Goal: Task Accomplishment & Management: Manage account settings

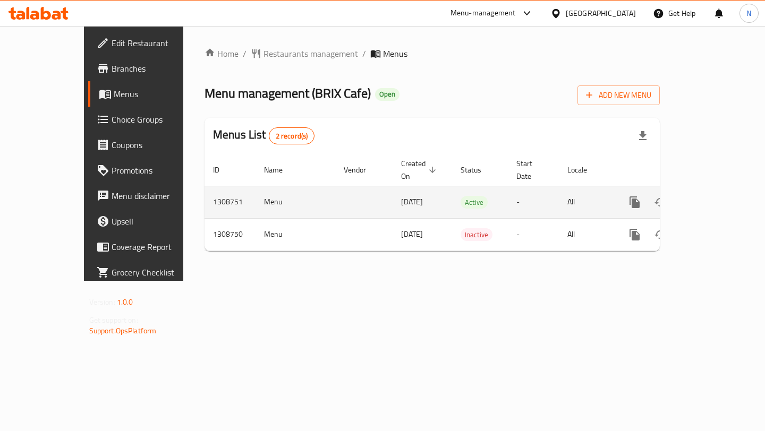
click at [716, 198] on icon "enhanced table" at bounding box center [711, 203] width 10 height 10
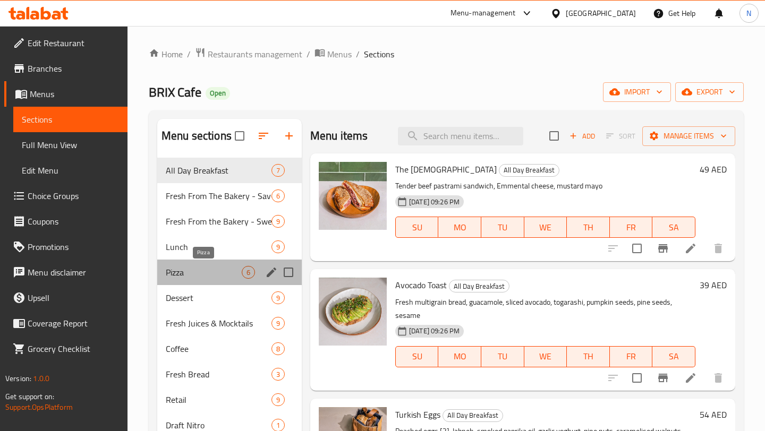
click at [216, 274] on span "Pizza" at bounding box center [204, 272] width 76 height 13
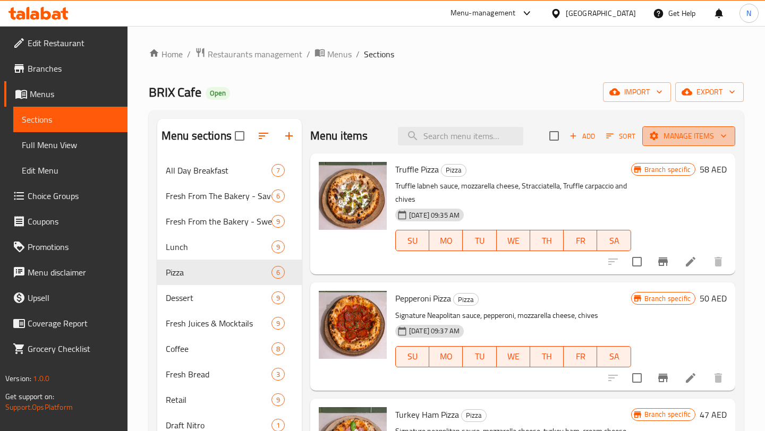
click at [706, 137] on span "Manage items" at bounding box center [689, 136] width 76 height 13
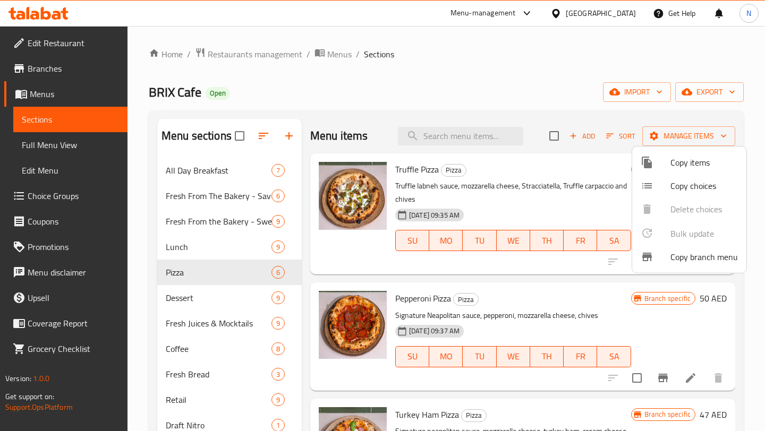
click at [581, 109] on div at bounding box center [382, 215] width 765 height 431
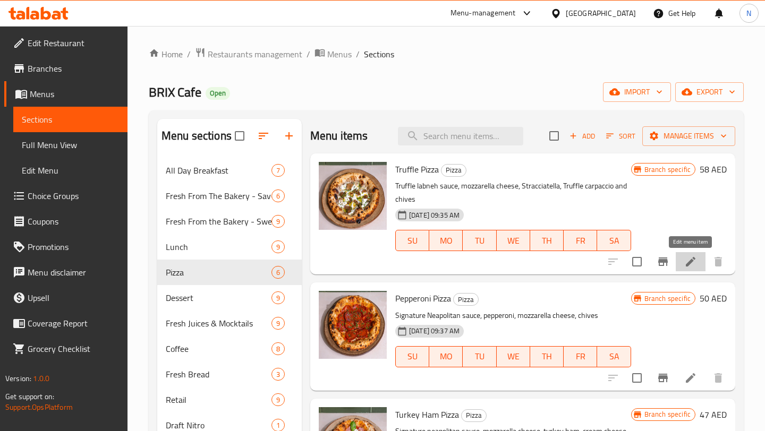
click at [695, 260] on icon at bounding box center [690, 261] width 13 height 13
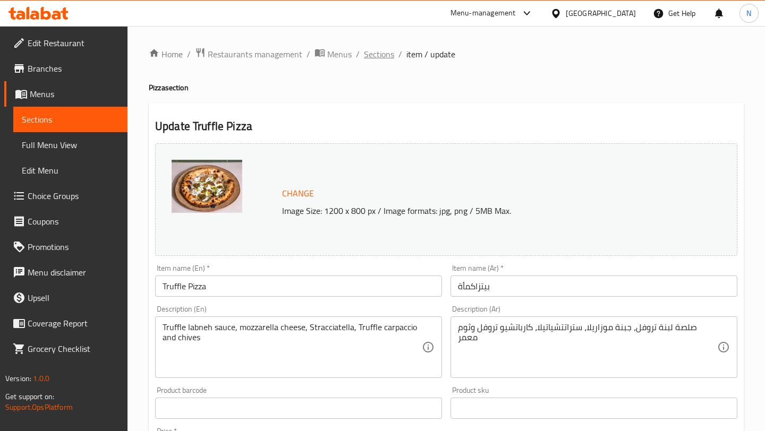
click at [380, 54] on span "Sections" at bounding box center [379, 54] width 30 height 13
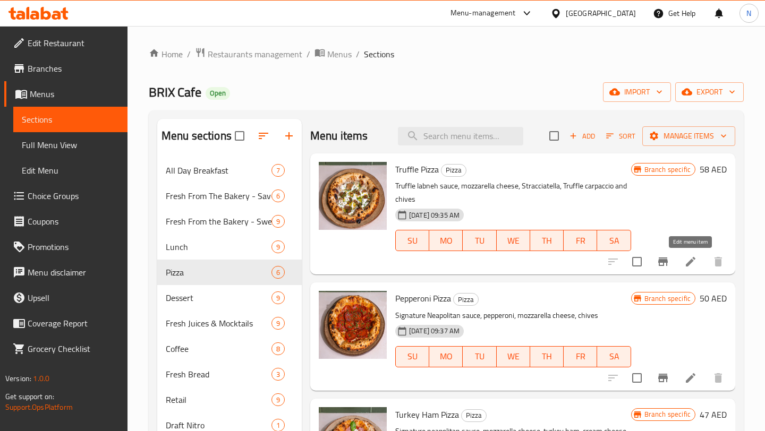
click at [694, 263] on icon at bounding box center [690, 261] width 13 height 13
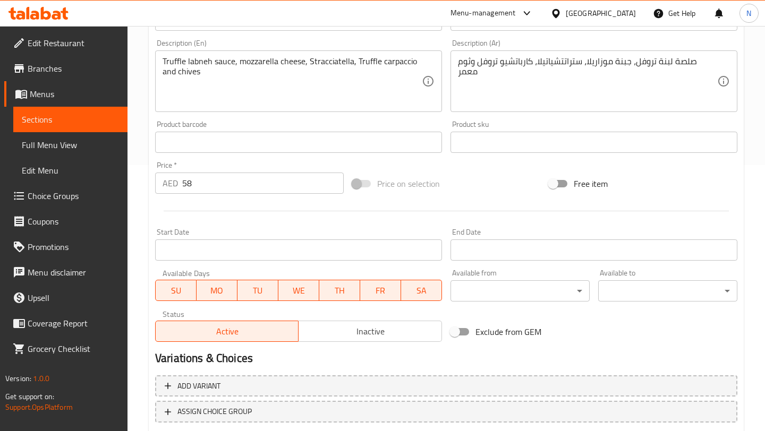
scroll to position [335, 0]
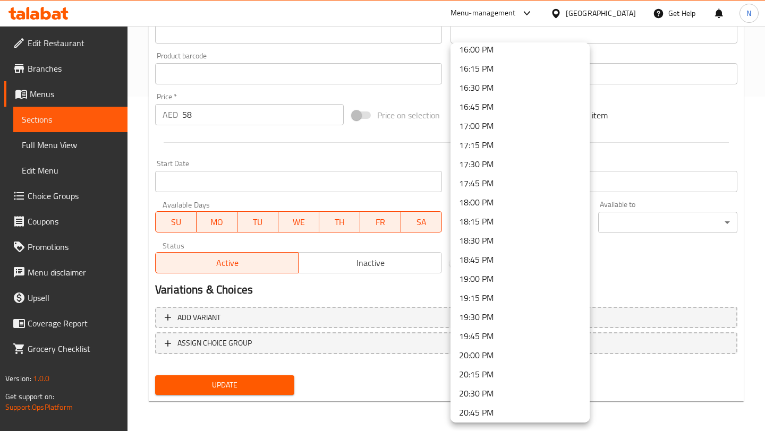
scroll to position [1230, 0]
click at [526, 125] on li "17:00 PM" at bounding box center [519, 126] width 139 height 19
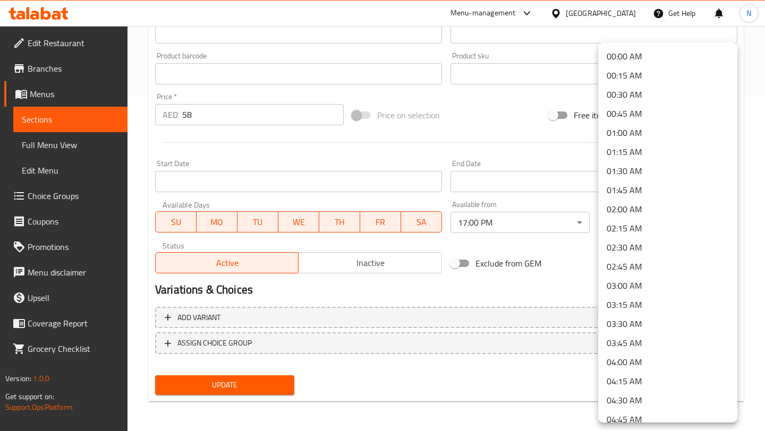
click at [551, 277] on div at bounding box center [382, 215] width 765 height 431
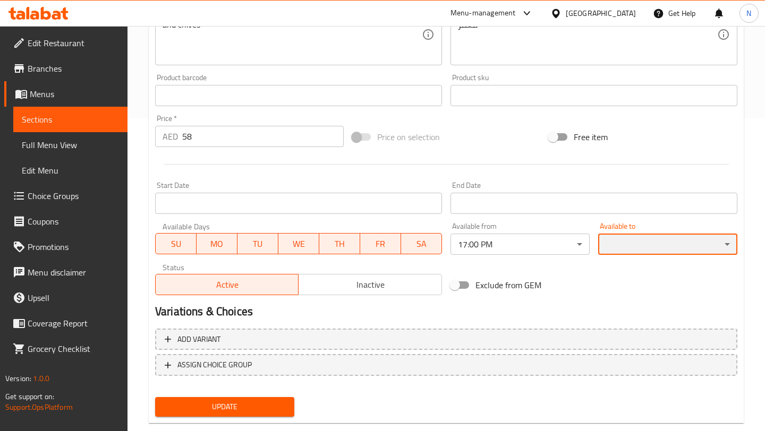
scroll to position [335, 0]
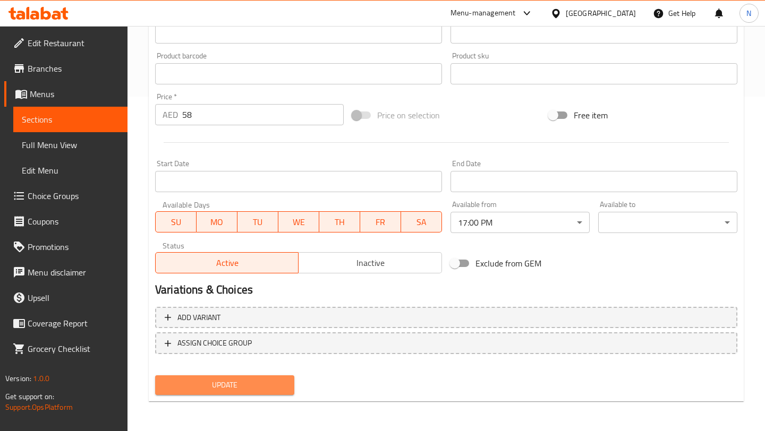
click at [244, 385] on span "Update" at bounding box center [225, 385] width 122 height 13
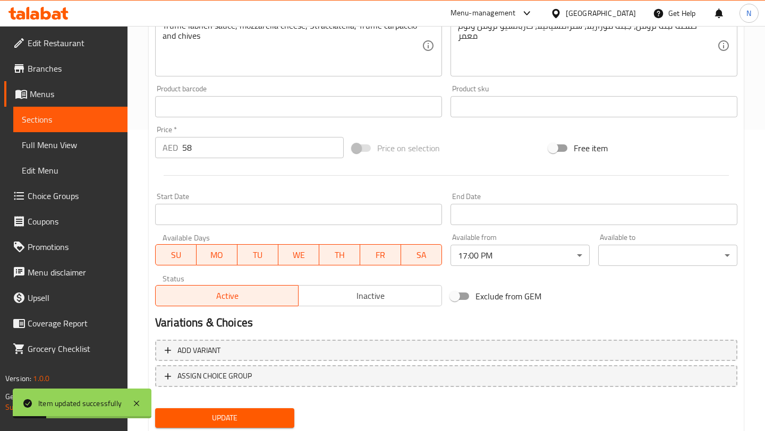
scroll to position [0, 0]
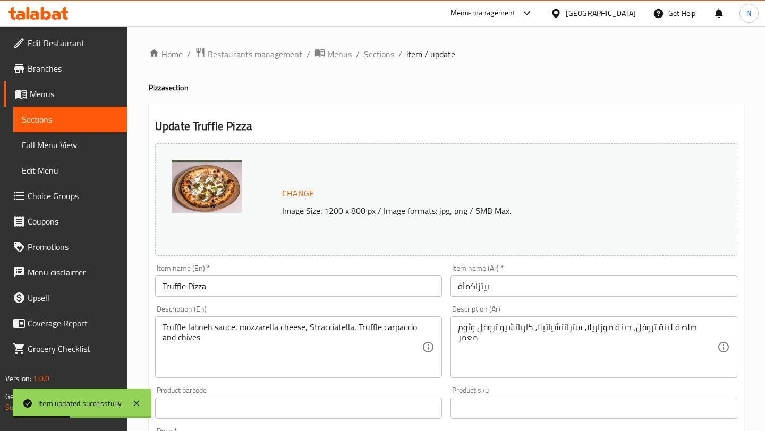
click at [376, 54] on span "Sections" at bounding box center [379, 54] width 30 height 13
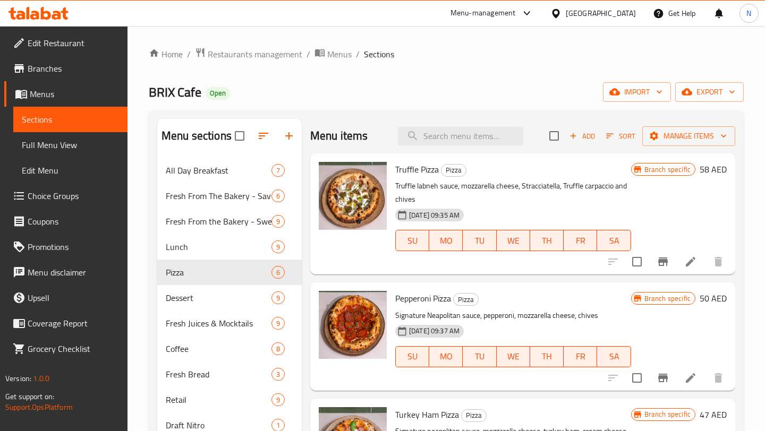
click at [692, 262] on icon at bounding box center [690, 261] width 13 height 13
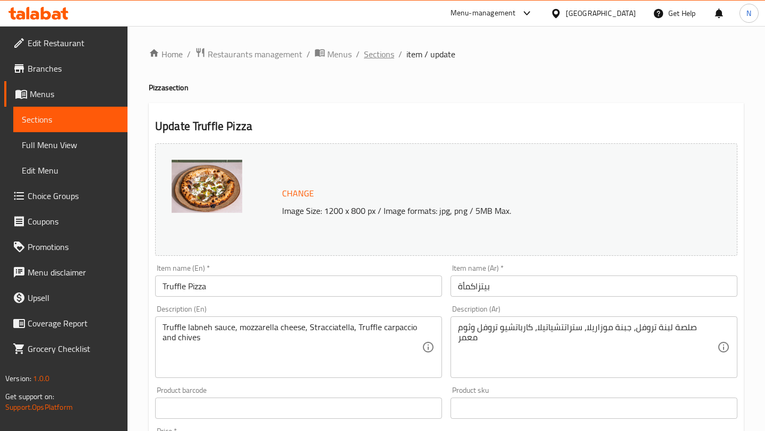
click at [379, 56] on span "Sections" at bounding box center [379, 54] width 30 height 13
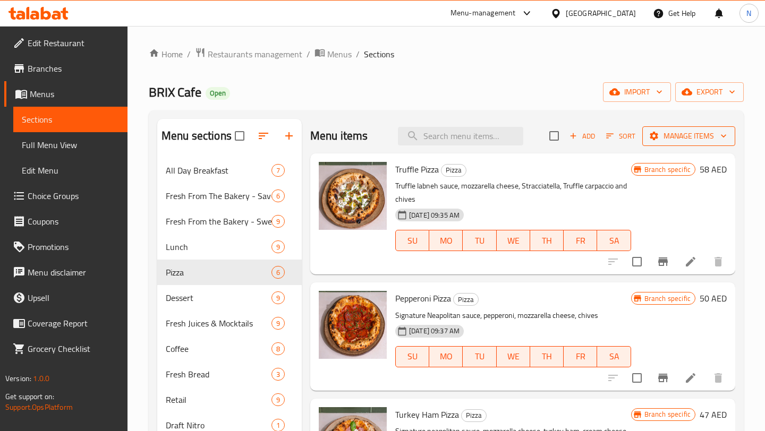
click at [674, 136] on span "Manage items" at bounding box center [689, 136] width 76 height 13
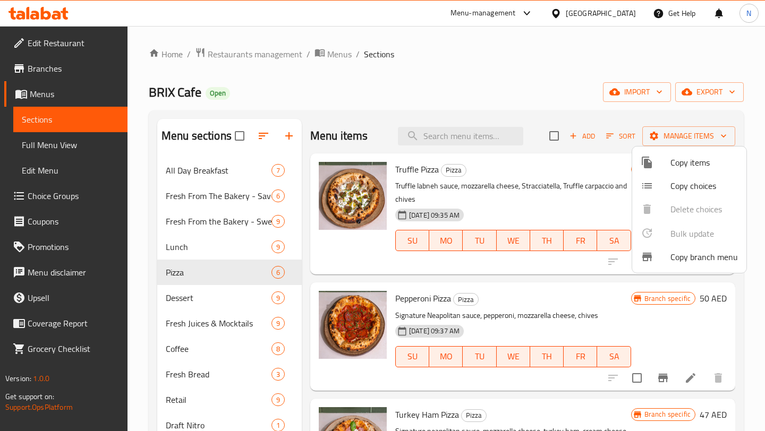
click at [674, 135] on div at bounding box center [382, 215] width 765 height 431
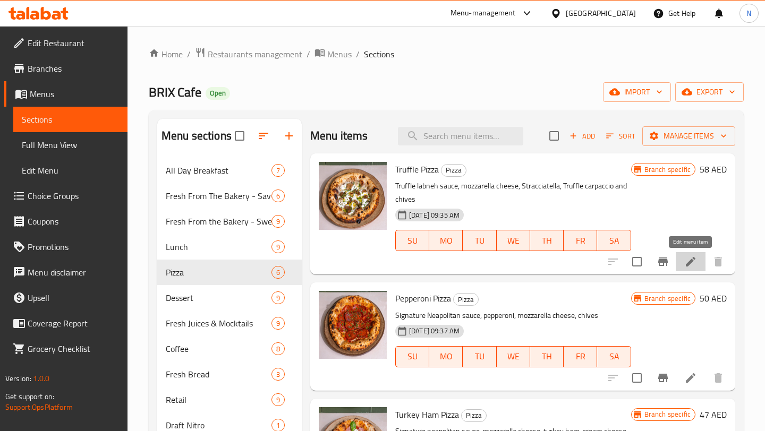
click at [696, 260] on icon at bounding box center [690, 261] width 13 height 13
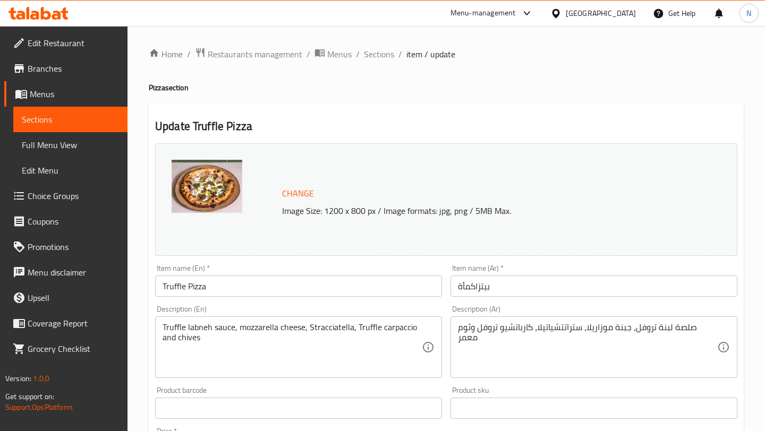
scroll to position [335, 0]
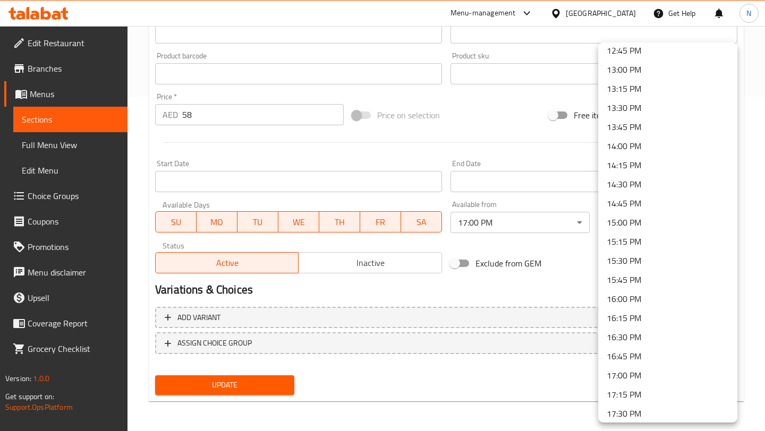
scroll to position [1483, 0]
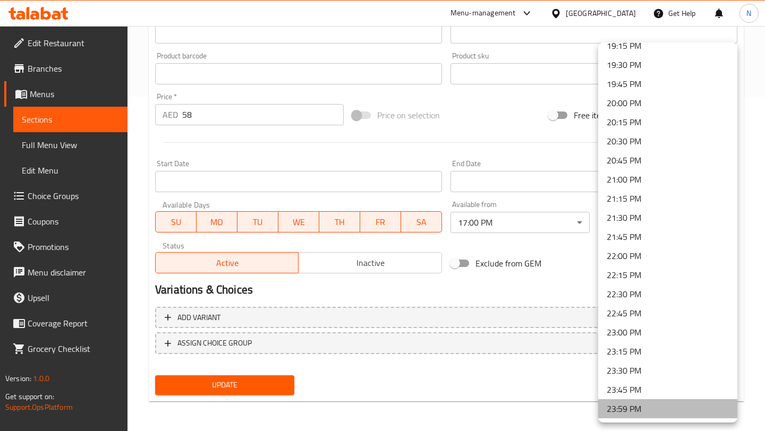
click at [667, 408] on li "23:59 PM" at bounding box center [667, 408] width 139 height 19
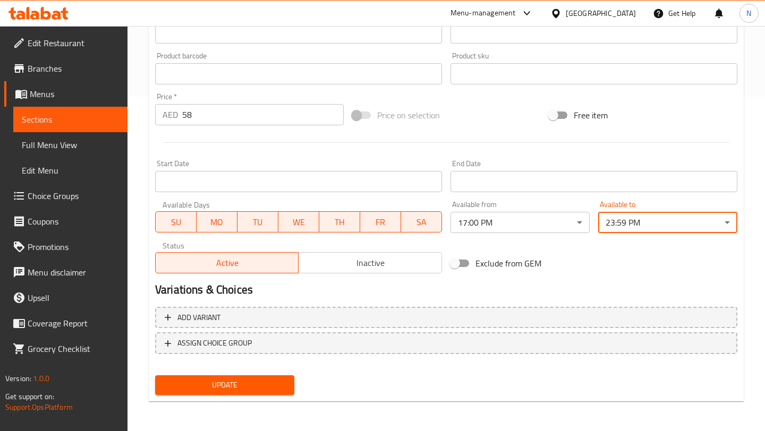
click at [260, 381] on span "Update" at bounding box center [225, 385] width 122 height 13
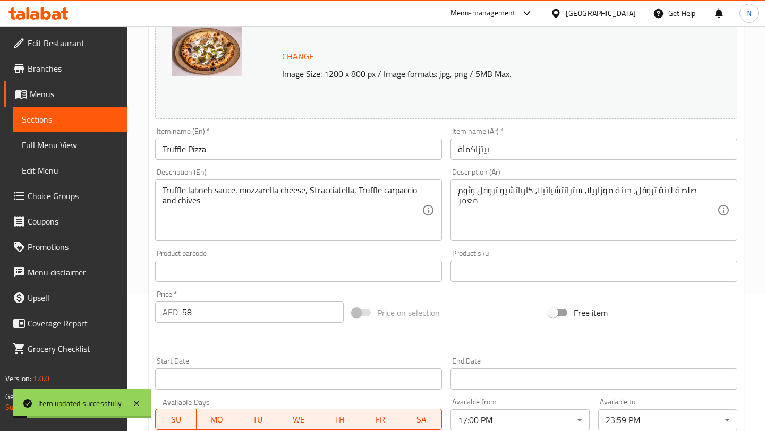
scroll to position [0, 0]
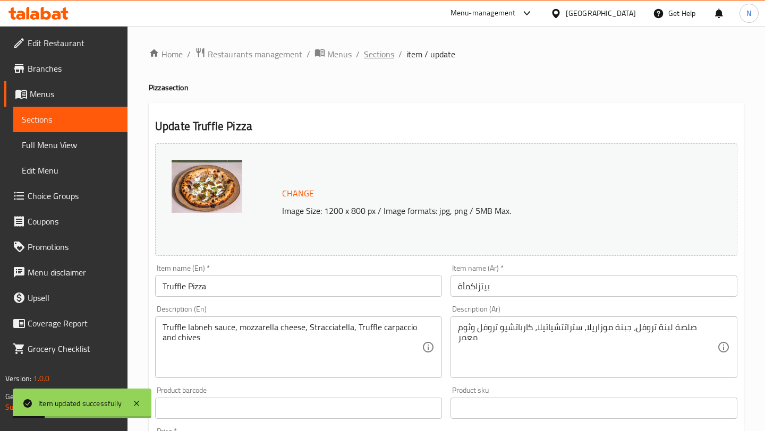
click at [384, 54] on span "Sections" at bounding box center [379, 54] width 30 height 13
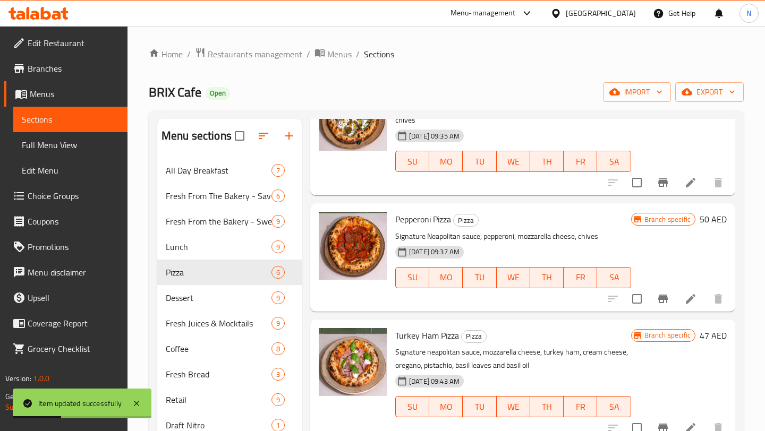
scroll to position [87, 0]
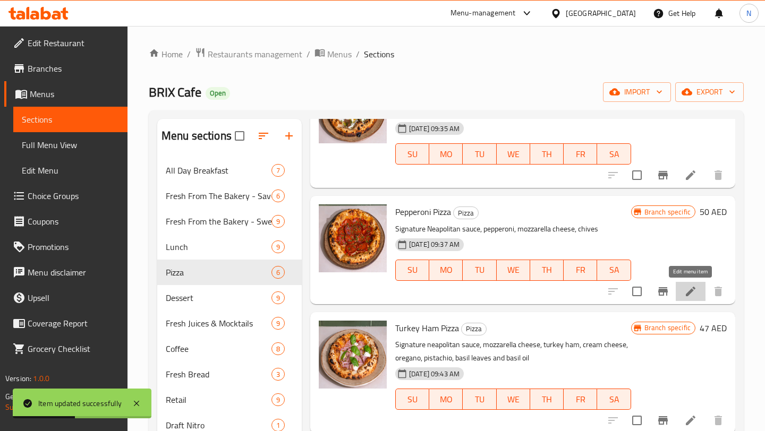
click at [686, 293] on icon at bounding box center [690, 291] width 13 height 13
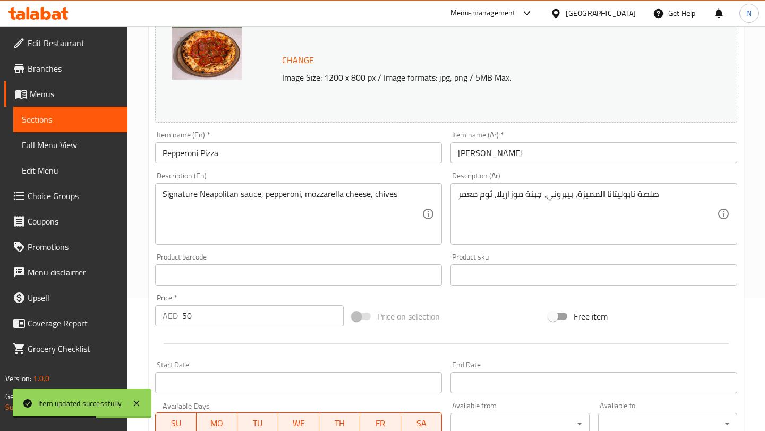
scroll to position [335, 0]
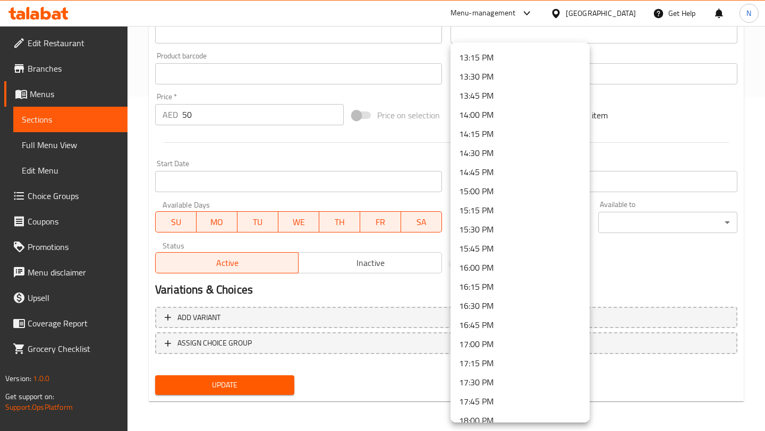
scroll to position [1027, 0]
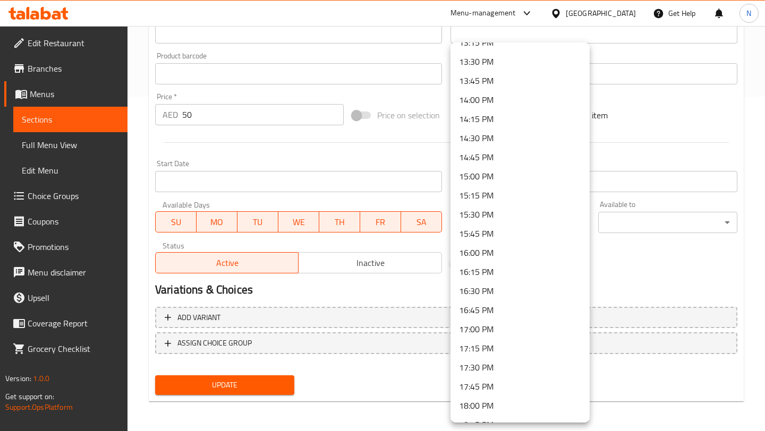
click at [556, 329] on li "17:00 PM" at bounding box center [519, 329] width 139 height 19
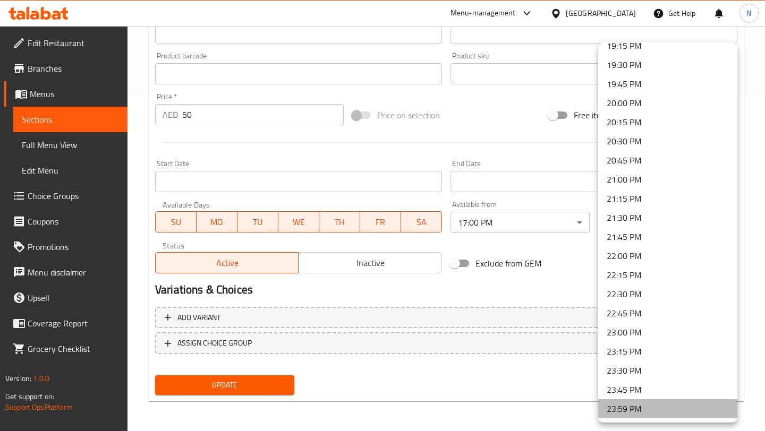
click at [652, 414] on li "23:59 PM" at bounding box center [667, 408] width 139 height 19
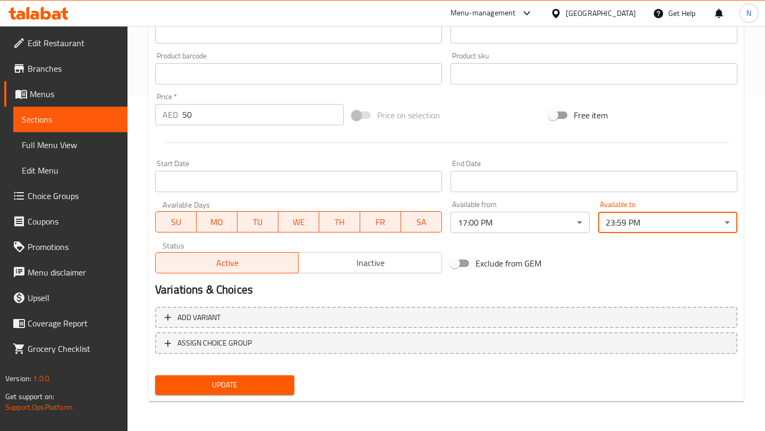
click at [248, 386] on span "Update" at bounding box center [225, 385] width 122 height 13
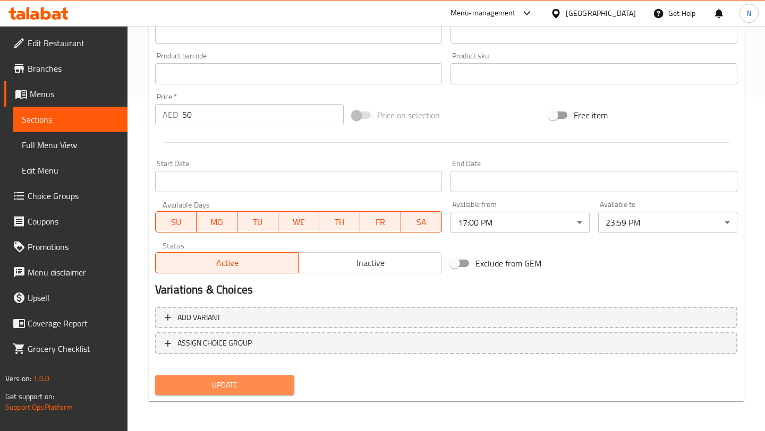
click at [269, 383] on span "Update" at bounding box center [225, 385] width 122 height 13
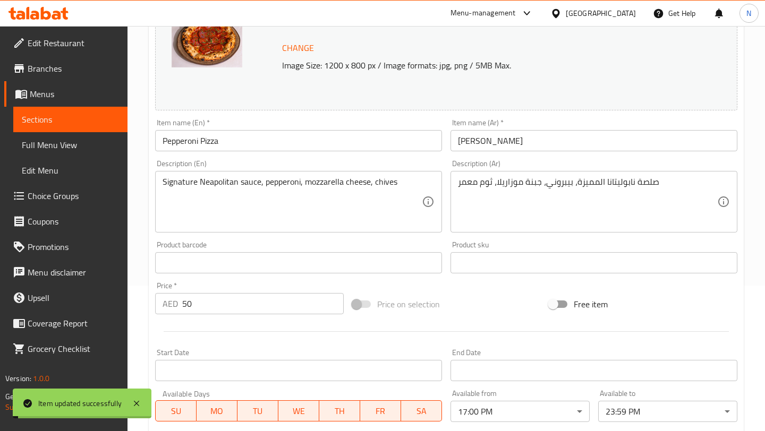
scroll to position [0, 0]
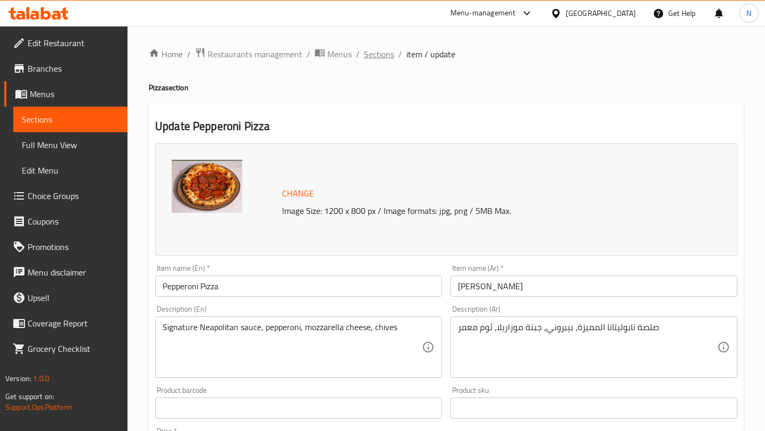
click at [379, 55] on span "Sections" at bounding box center [379, 54] width 30 height 13
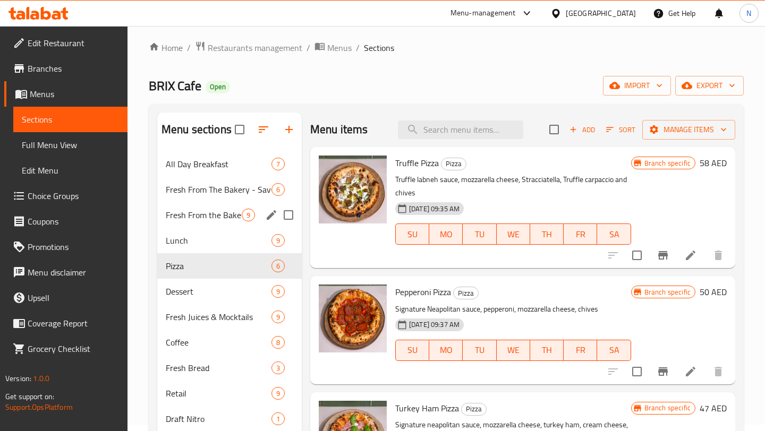
scroll to position [10, 0]
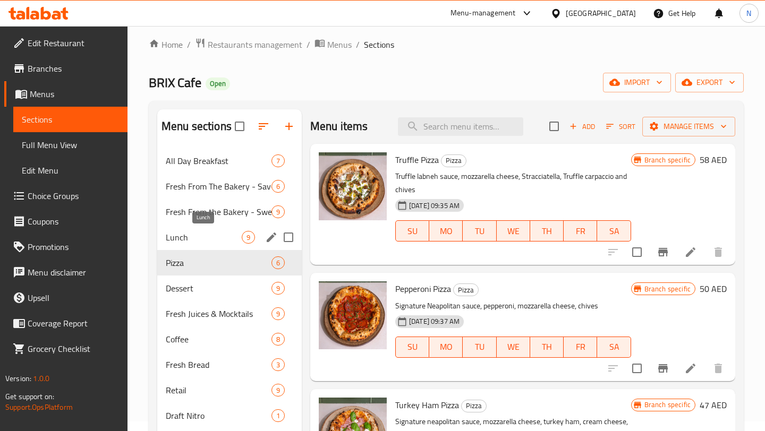
click at [234, 233] on span "Lunch" at bounding box center [204, 237] width 76 height 13
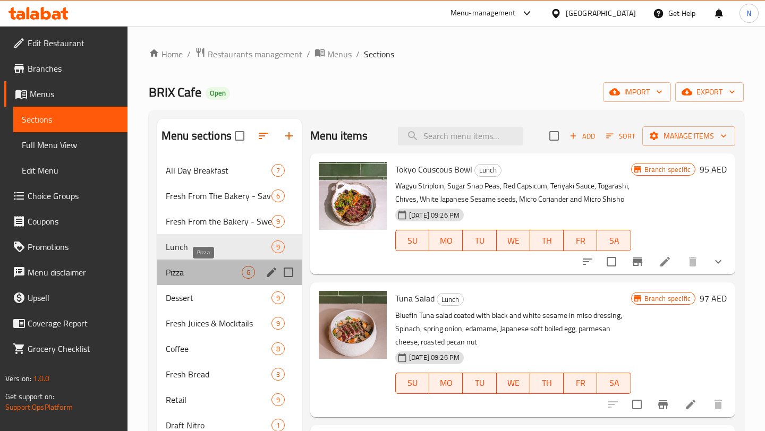
click at [223, 270] on span "Pizza" at bounding box center [204, 272] width 76 height 13
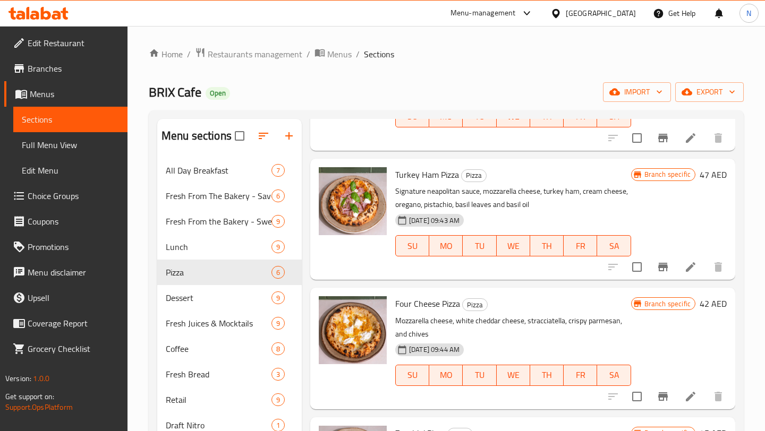
scroll to position [238, 0]
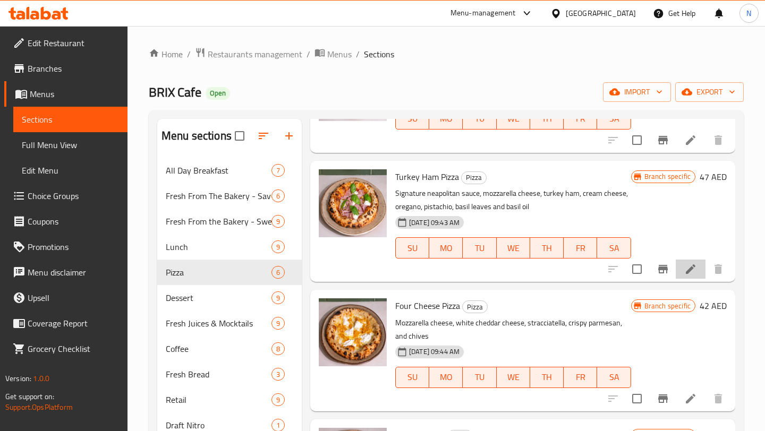
click at [699, 269] on li at bounding box center [691, 269] width 30 height 19
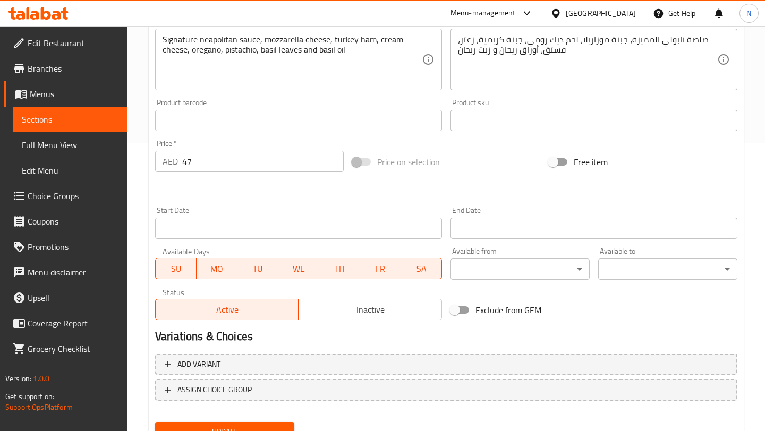
scroll to position [335, 0]
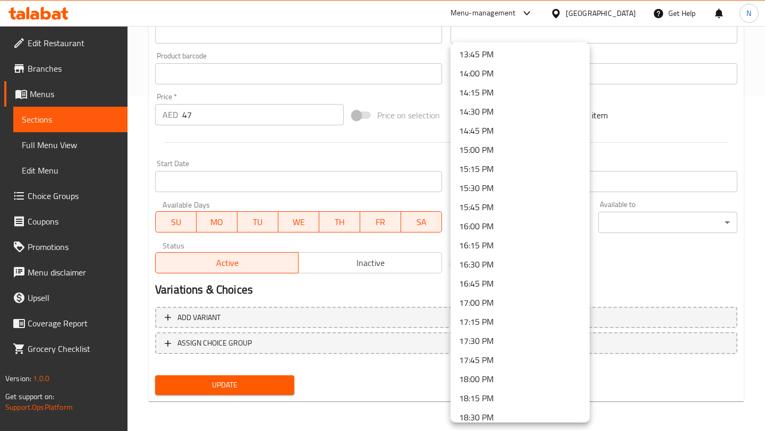
scroll to position [1094, 0]
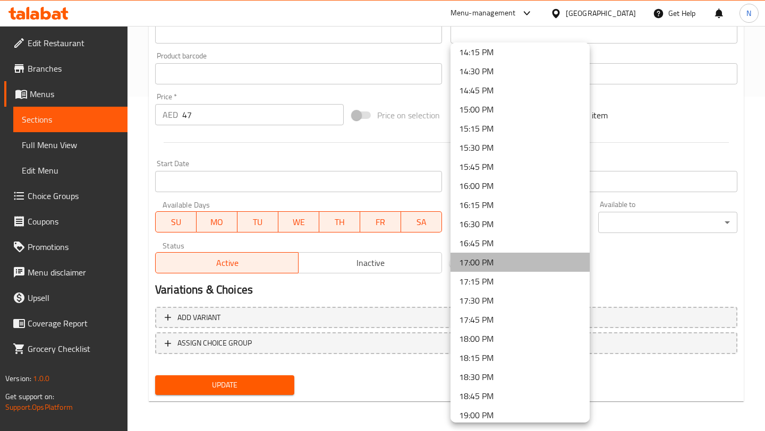
click at [531, 266] on li "17:00 PM" at bounding box center [519, 262] width 139 height 19
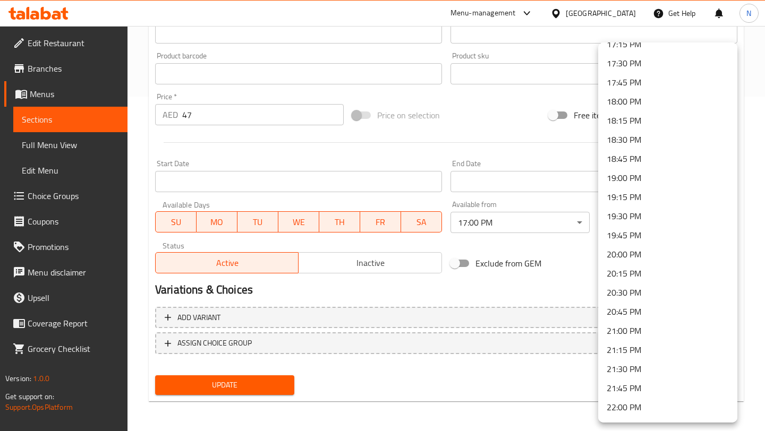
scroll to position [1483, 0]
click at [629, 408] on li "23:59 PM" at bounding box center [667, 408] width 139 height 19
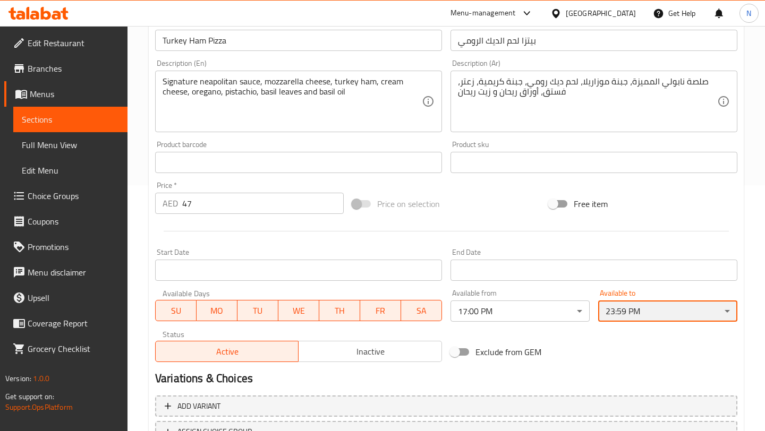
scroll to position [335, 0]
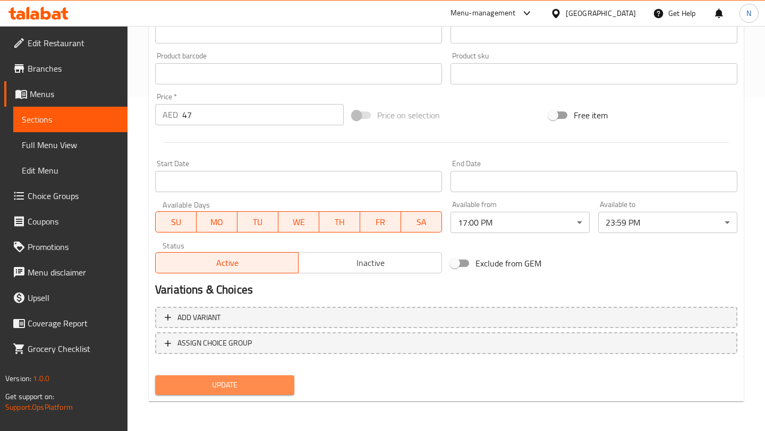
click at [261, 382] on span "Update" at bounding box center [225, 385] width 122 height 13
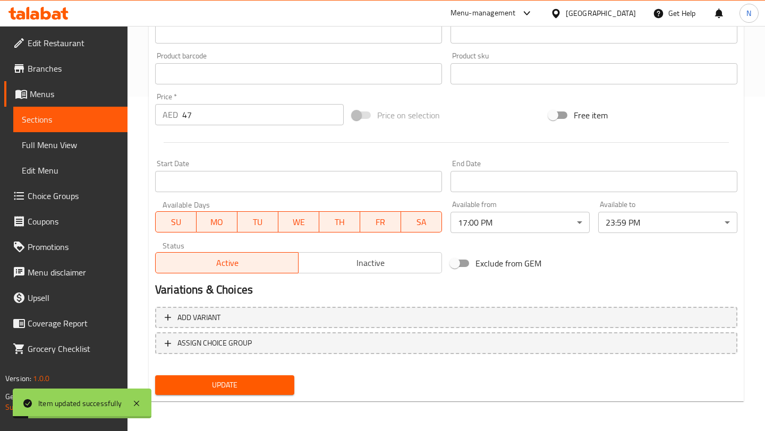
scroll to position [0, 0]
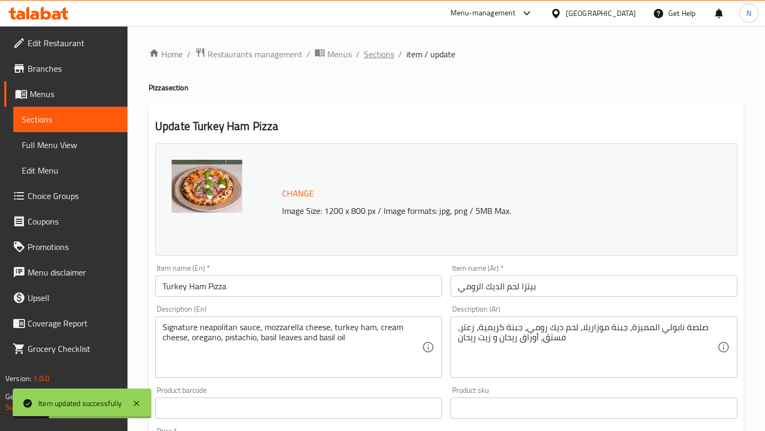
click at [369, 56] on span "Sections" at bounding box center [379, 54] width 30 height 13
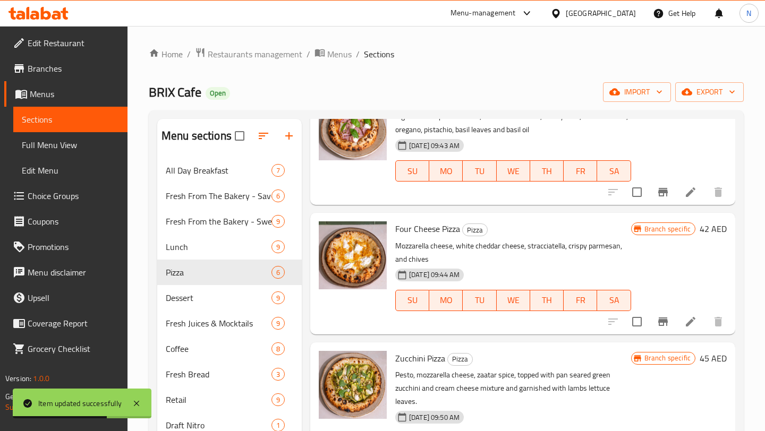
scroll to position [316, 0]
click at [694, 326] on icon at bounding box center [690, 321] width 13 height 13
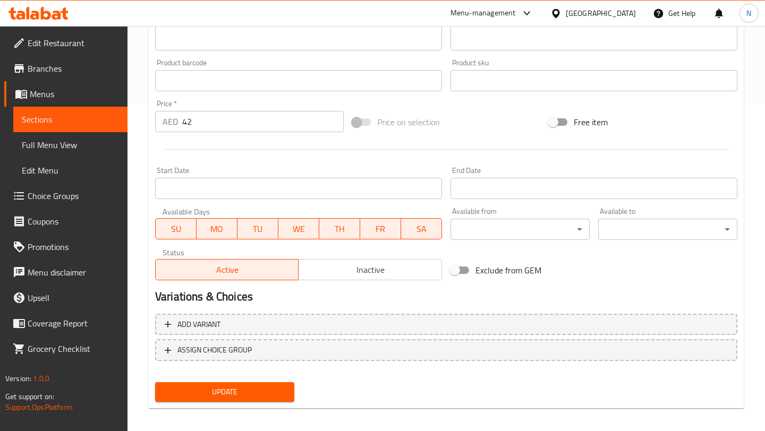
scroll to position [328, 0]
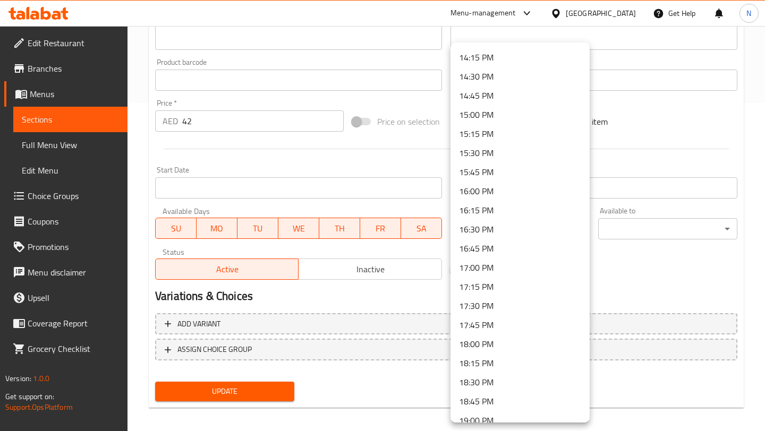
scroll to position [1104, 0]
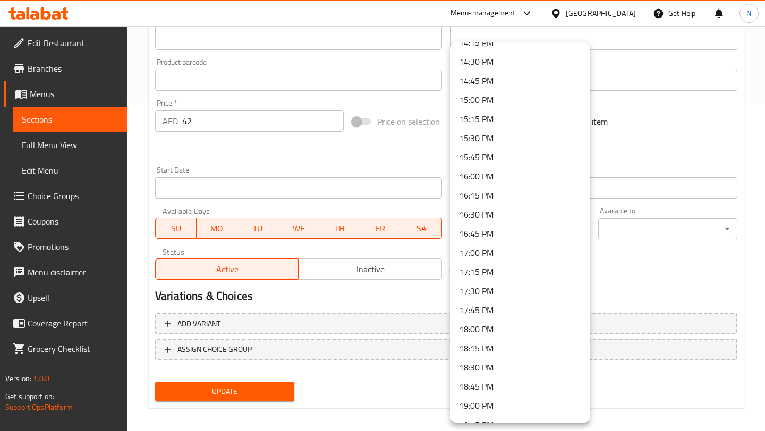
click at [528, 250] on li "17:00 PM" at bounding box center [519, 252] width 139 height 19
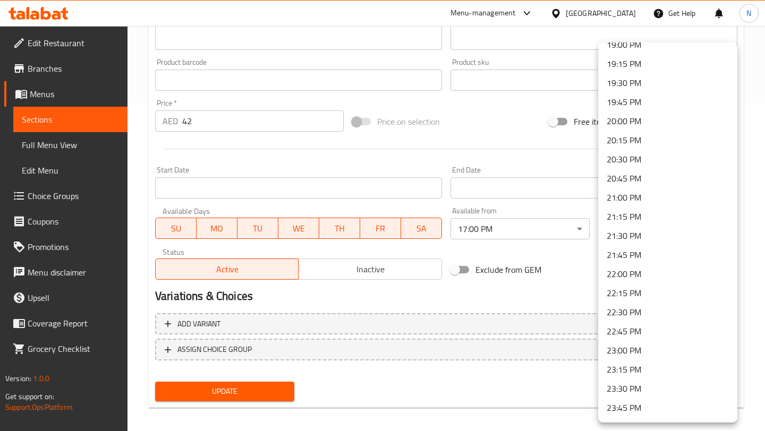
scroll to position [1483, 0]
click at [632, 409] on li "23:59 PM" at bounding box center [667, 408] width 139 height 19
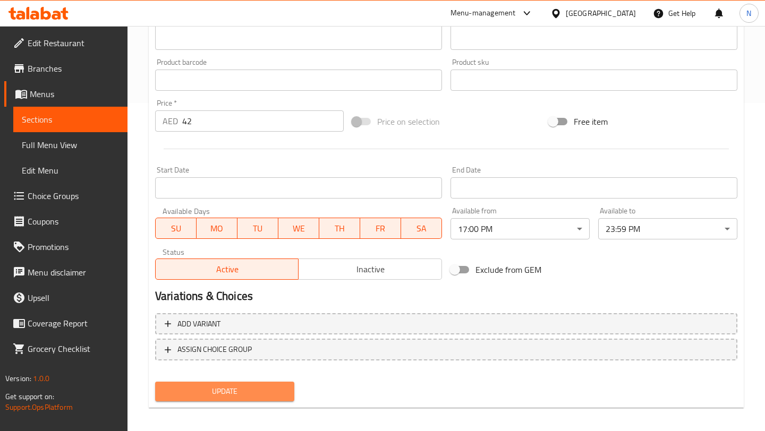
click at [269, 393] on span "Update" at bounding box center [225, 391] width 122 height 13
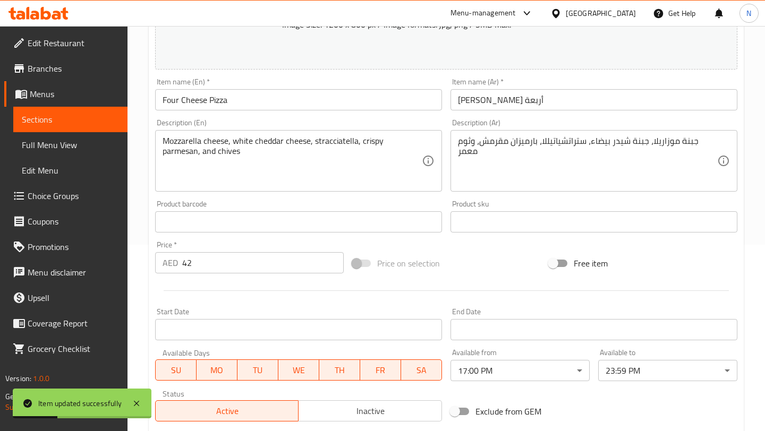
scroll to position [0, 0]
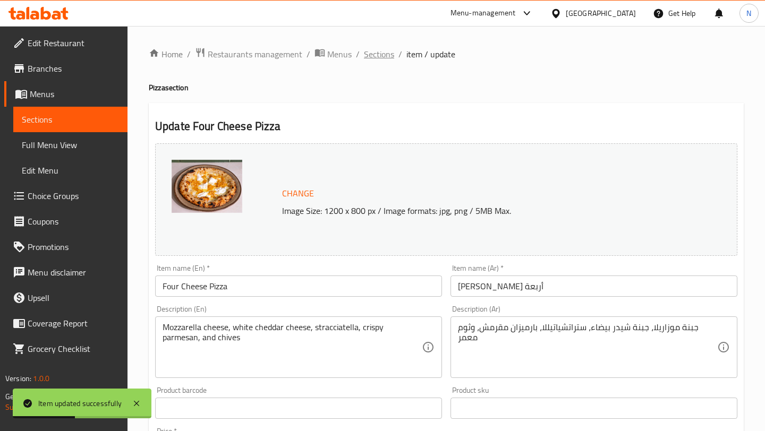
click at [373, 55] on span "Sections" at bounding box center [379, 54] width 30 height 13
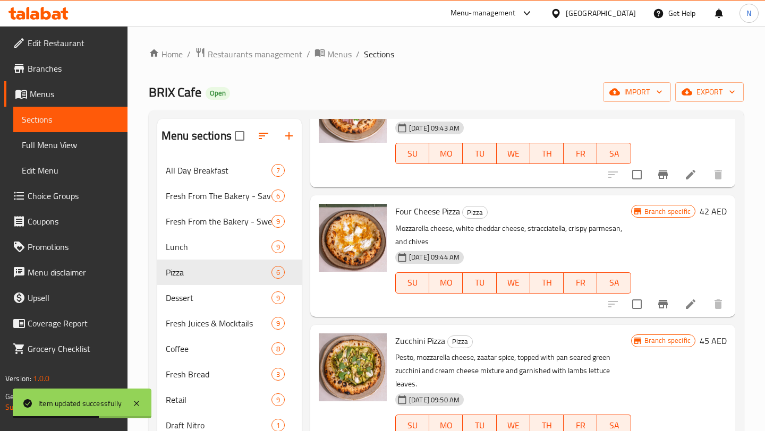
scroll to position [357, 0]
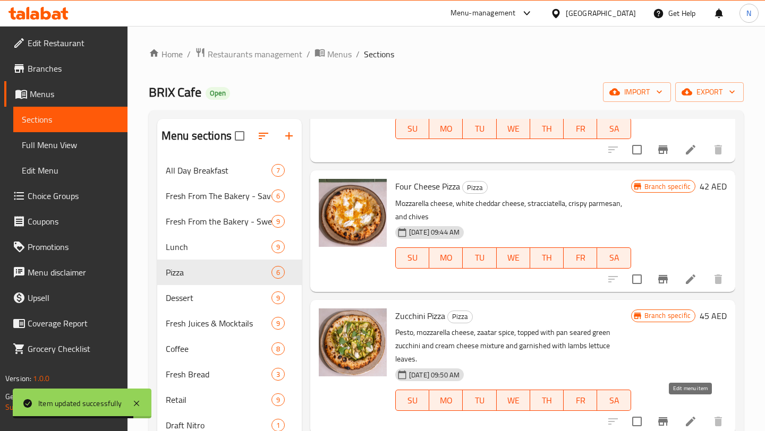
click at [687, 415] on icon at bounding box center [690, 421] width 13 height 13
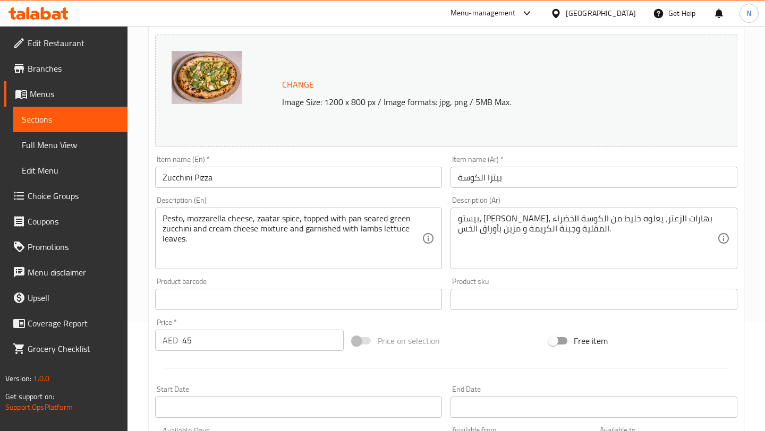
scroll to position [335, 0]
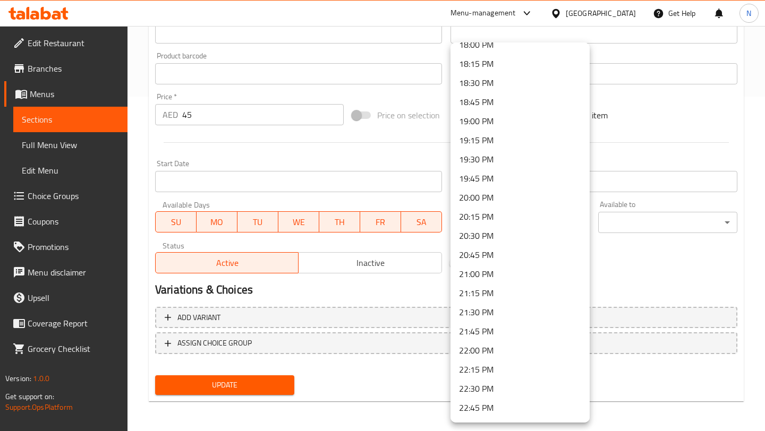
scroll to position [1148, 0]
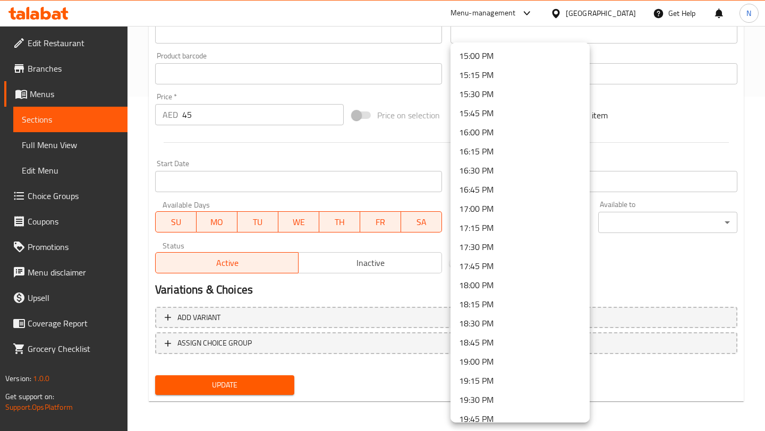
click at [521, 204] on li "17:00 PM" at bounding box center [519, 208] width 139 height 19
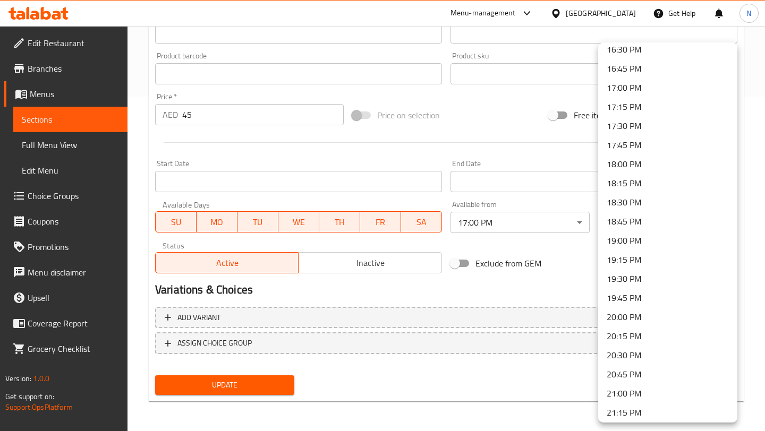
scroll to position [1483, 0]
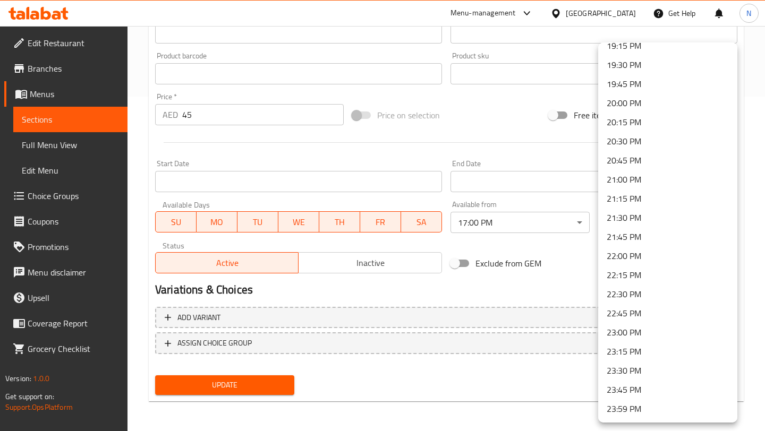
click at [631, 412] on li "23:59 PM" at bounding box center [667, 408] width 139 height 19
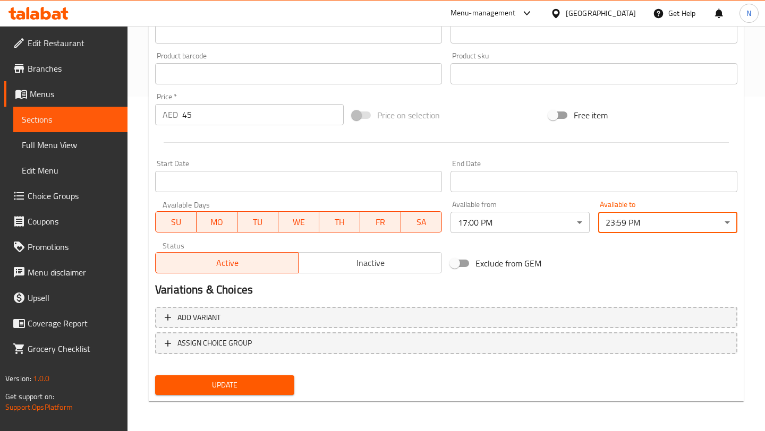
click at [217, 388] on span "Update" at bounding box center [225, 385] width 122 height 13
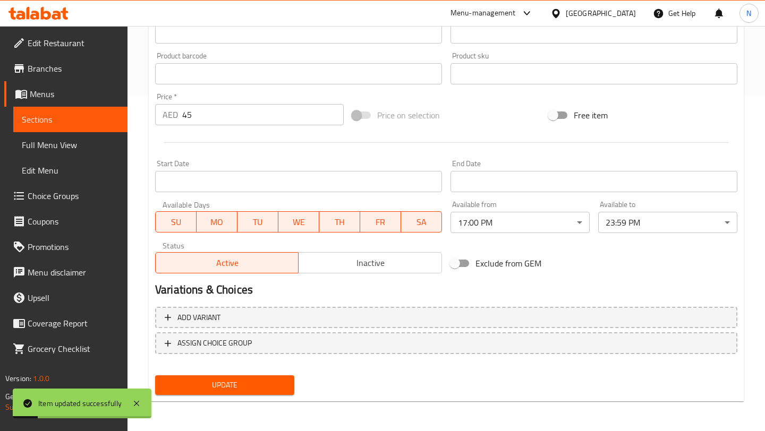
scroll to position [0, 0]
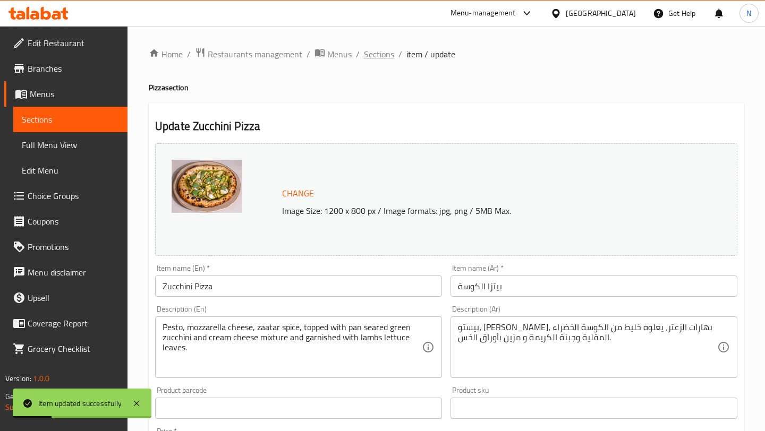
click at [374, 54] on span "Sections" at bounding box center [379, 54] width 30 height 13
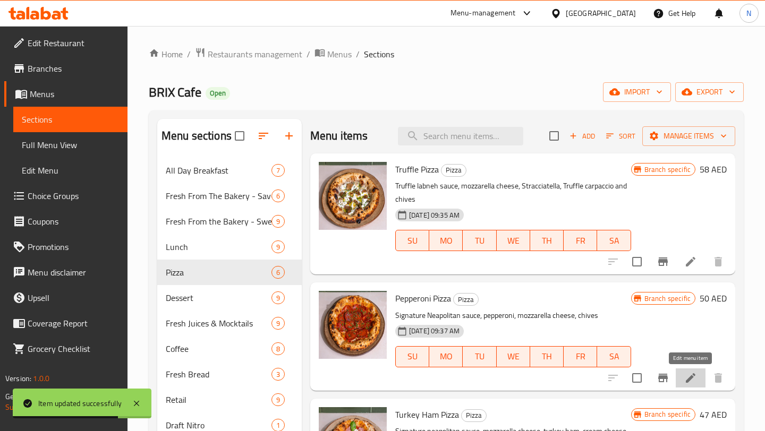
click at [691, 383] on icon at bounding box center [690, 378] width 13 height 13
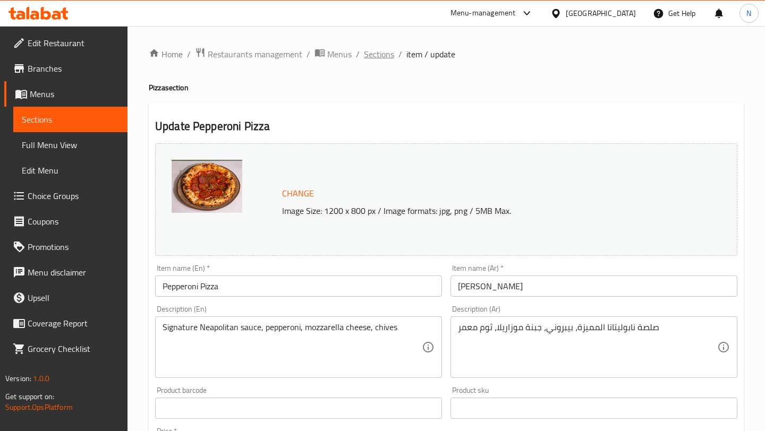
click at [388, 52] on span "Sections" at bounding box center [379, 54] width 30 height 13
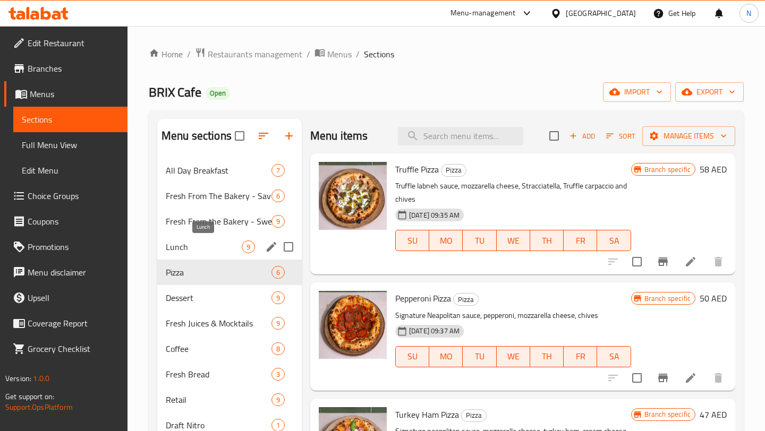
click at [227, 248] on span "Lunch" at bounding box center [204, 247] width 76 height 13
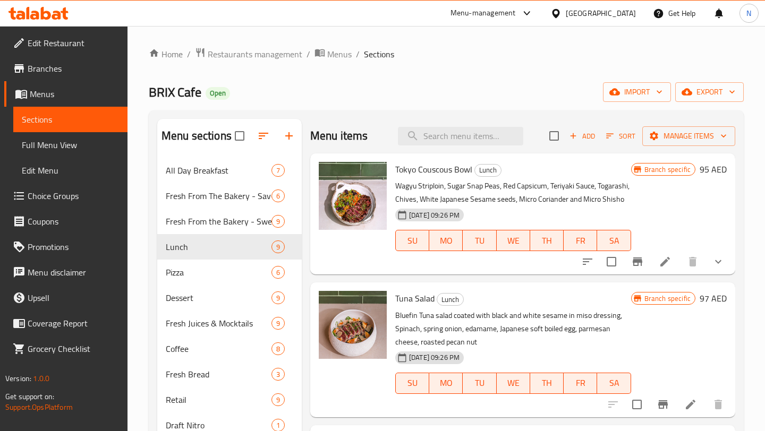
click at [667, 261] on icon at bounding box center [665, 262] width 10 height 10
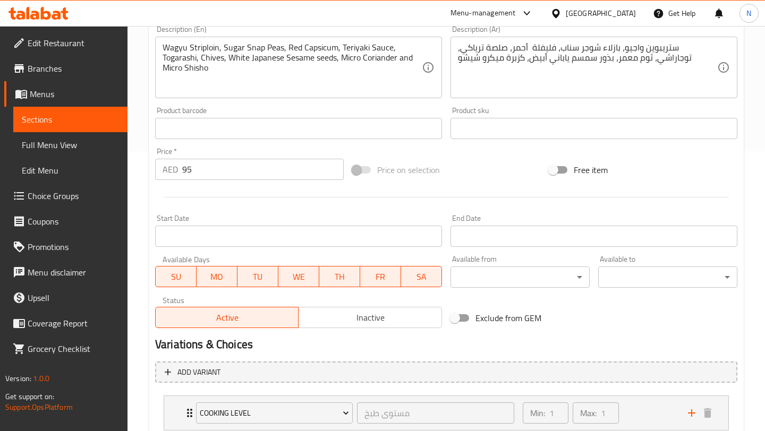
scroll to position [293, 0]
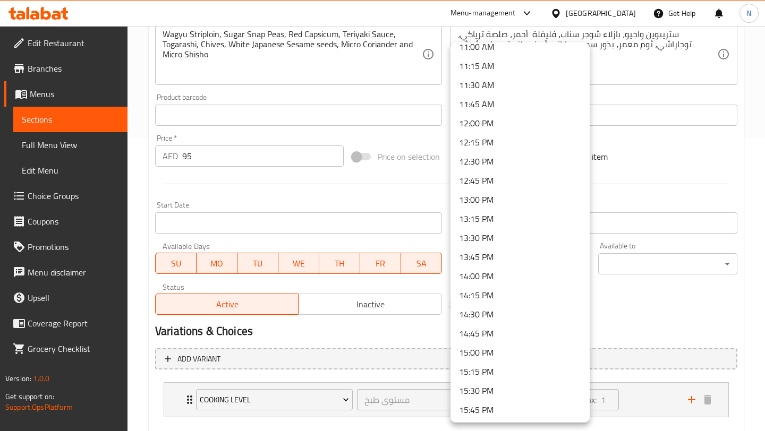
scroll to position [782, 0]
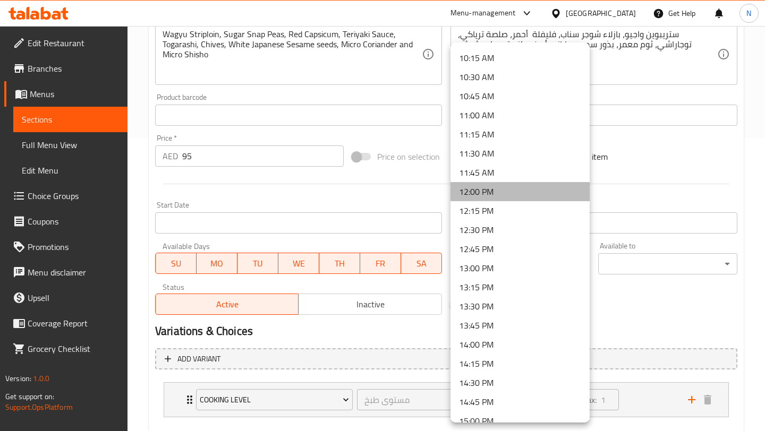
click at [499, 188] on li "12:00 PM" at bounding box center [519, 191] width 139 height 19
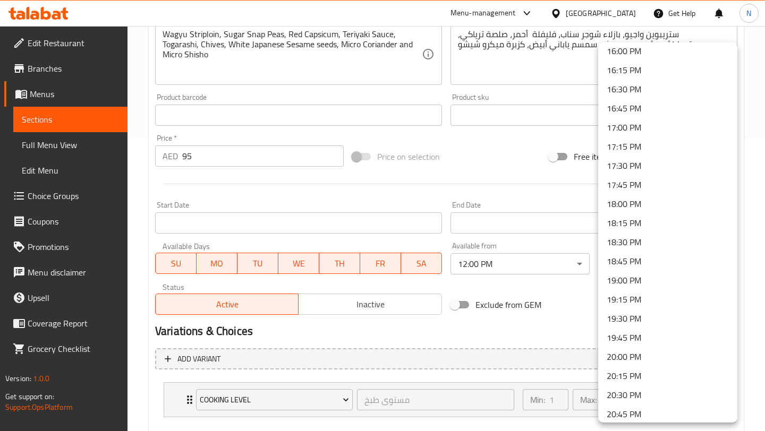
scroll to position [1483, 0]
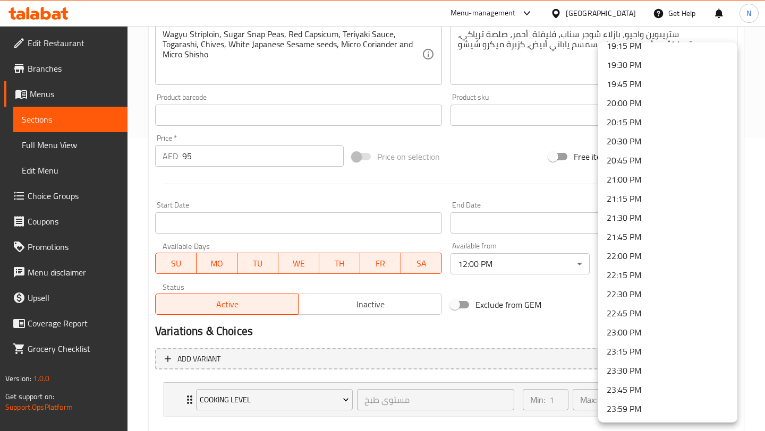
click at [620, 412] on li "23:59 PM" at bounding box center [667, 408] width 139 height 19
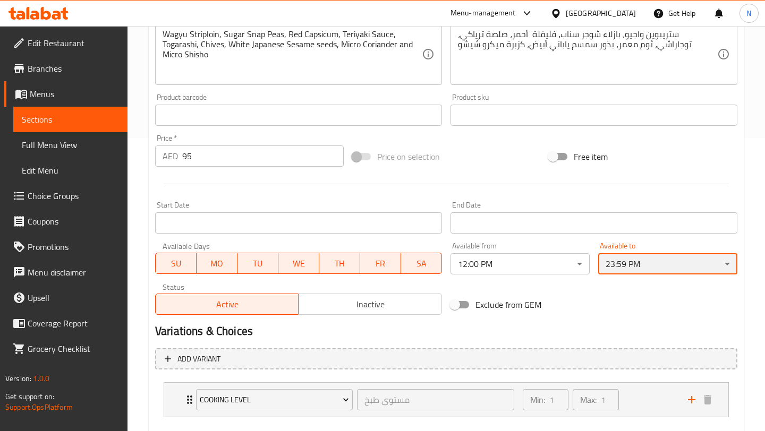
scroll to position [352, 0]
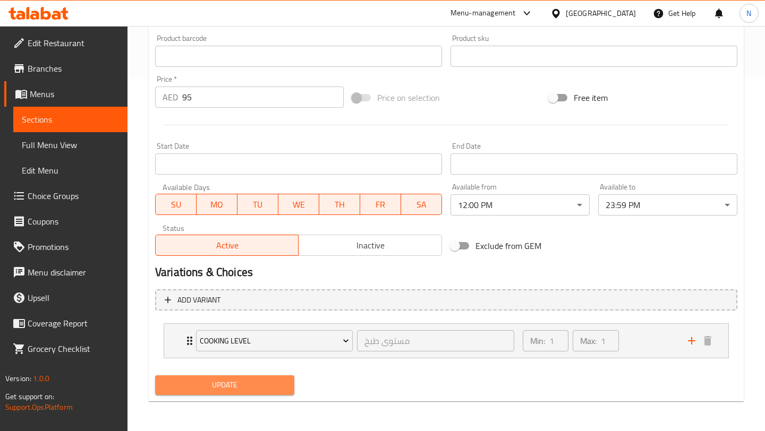
click at [239, 385] on span "Update" at bounding box center [225, 385] width 122 height 13
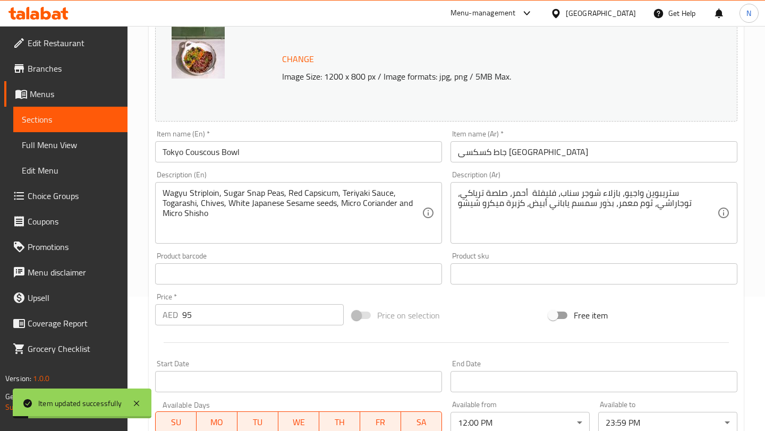
scroll to position [0, 0]
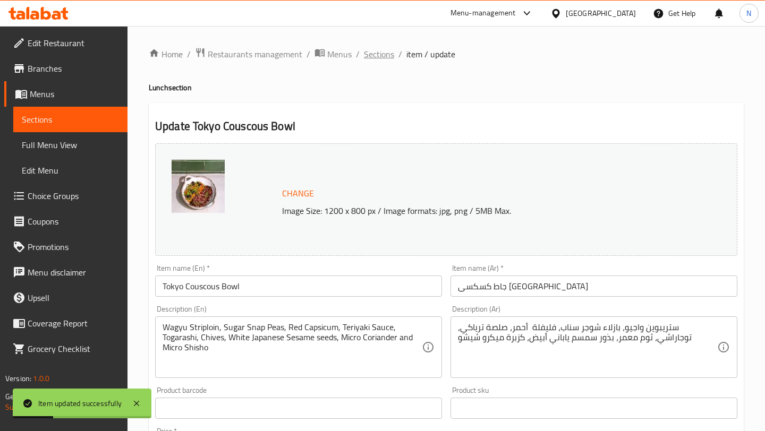
click at [369, 55] on span "Sections" at bounding box center [379, 54] width 30 height 13
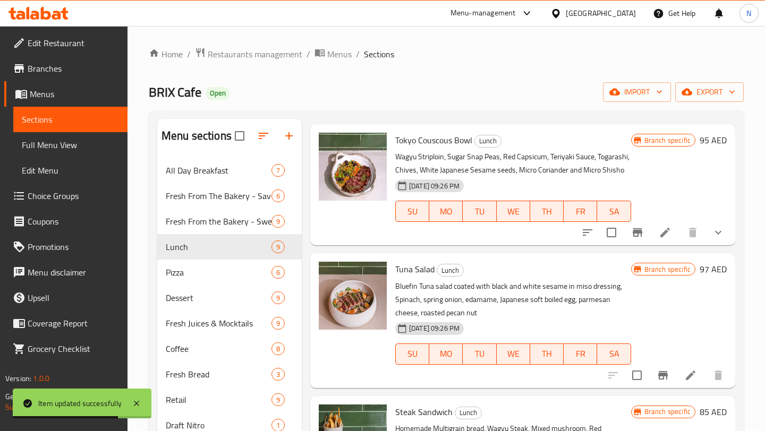
scroll to position [30, 0]
click at [693, 369] on icon at bounding box center [690, 375] width 13 height 13
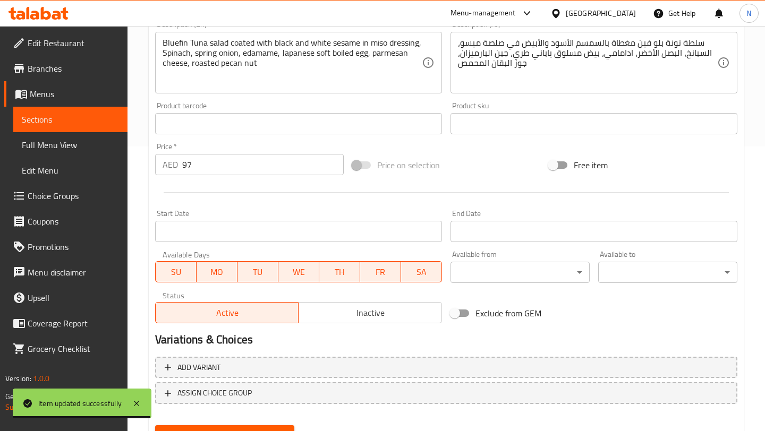
scroll to position [335, 0]
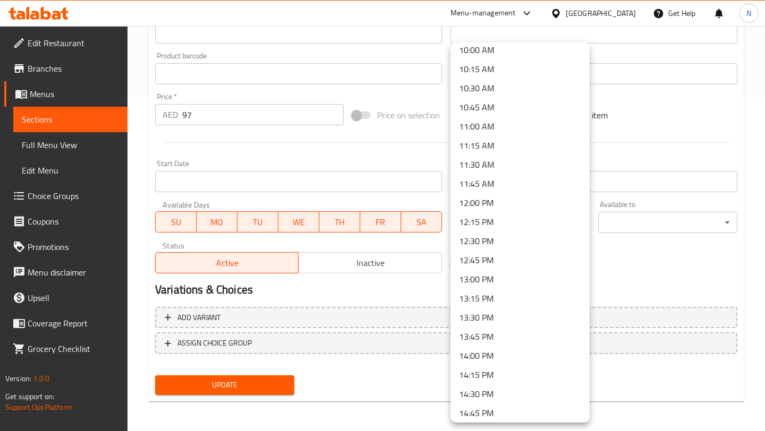
click at [497, 208] on li "12:00 PM" at bounding box center [519, 202] width 139 height 19
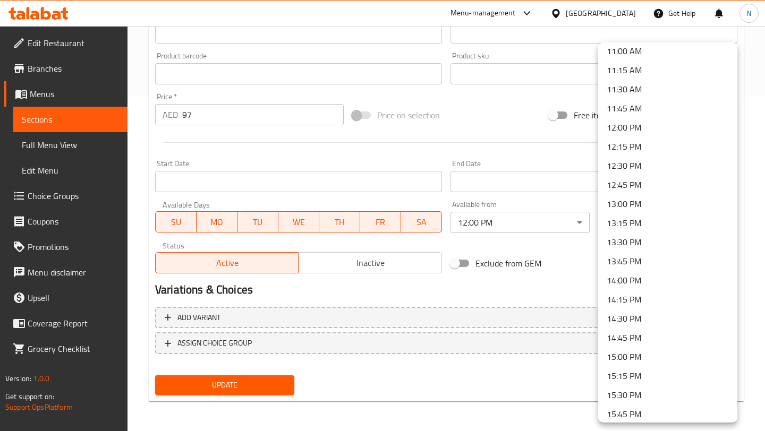
scroll to position [1483, 0]
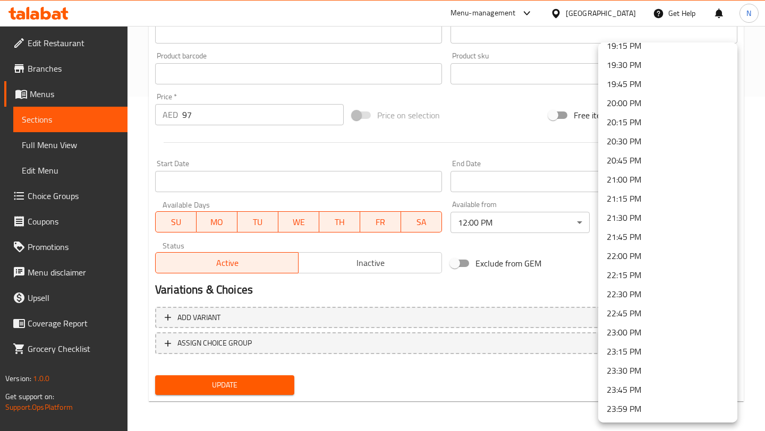
click at [640, 409] on li "23:59 PM" at bounding box center [667, 408] width 139 height 19
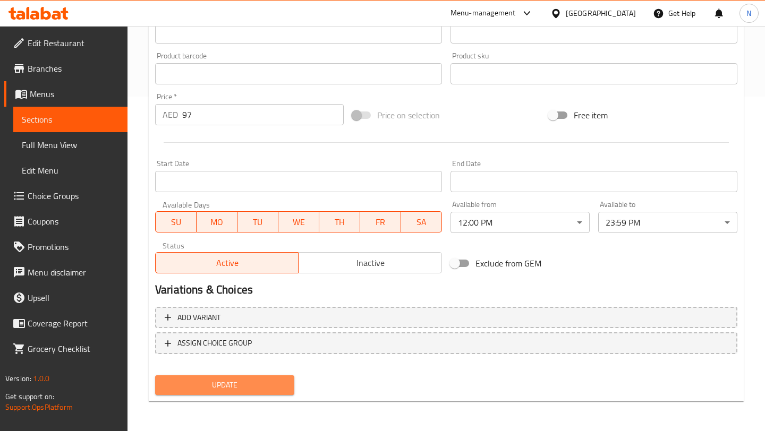
click at [269, 387] on span "Update" at bounding box center [225, 385] width 122 height 13
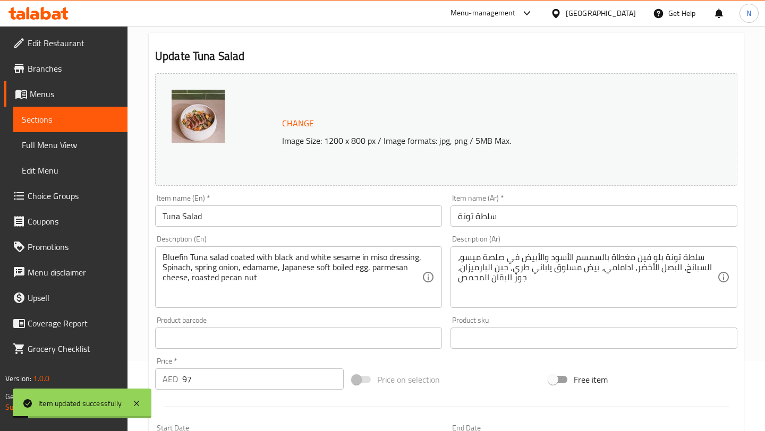
scroll to position [0, 0]
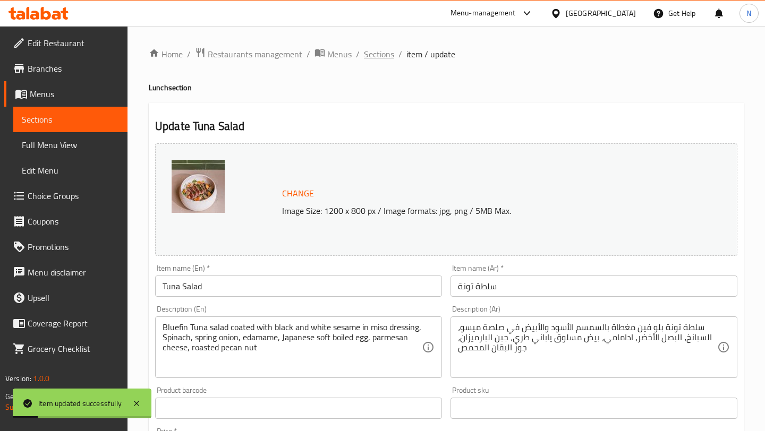
click at [374, 53] on span "Sections" at bounding box center [379, 54] width 30 height 13
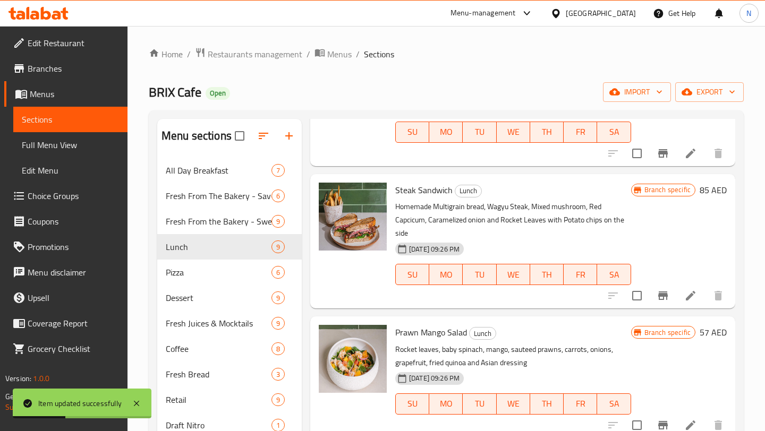
scroll to position [242, 0]
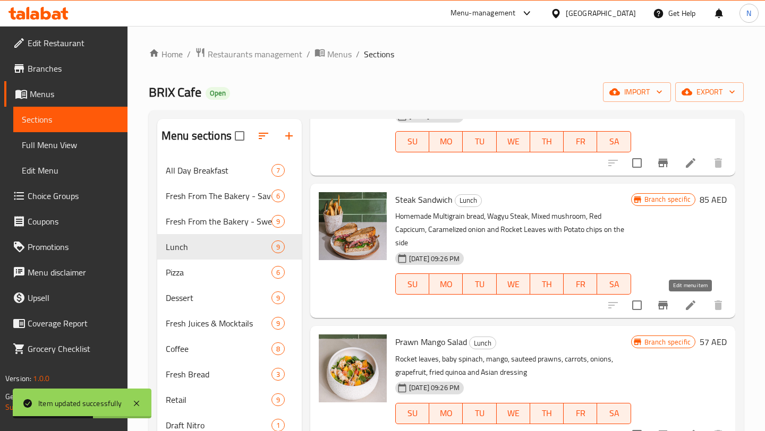
click at [696, 306] on icon at bounding box center [690, 305] width 13 height 13
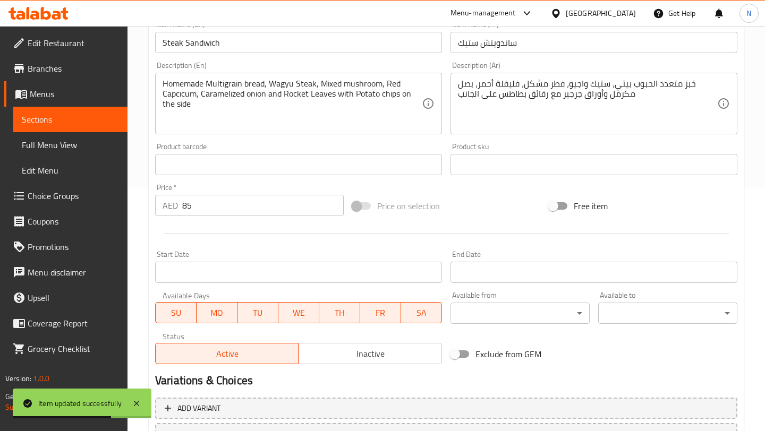
scroll to position [335, 0]
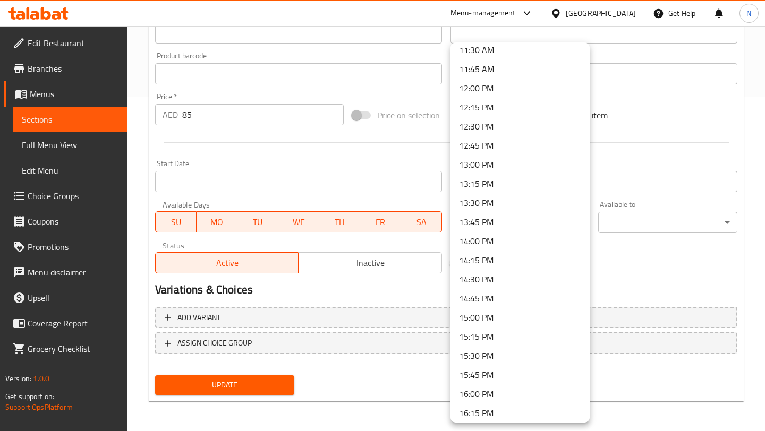
scroll to position [884, 0]
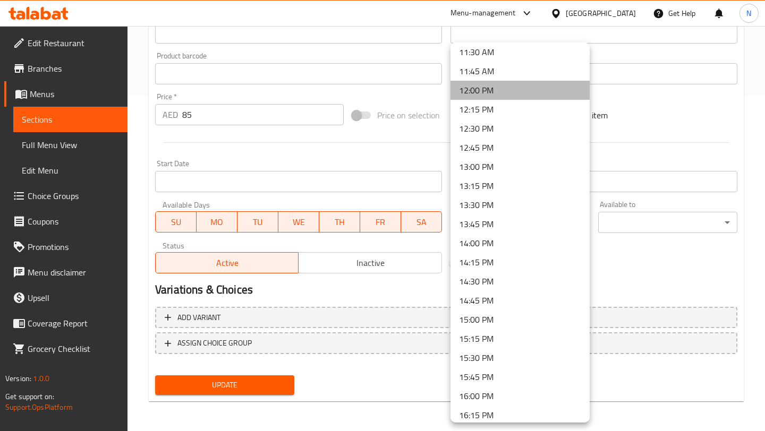
click at [495, 89] on li "12:00 PM" at bounding box center [519, 90] width 139 height 19
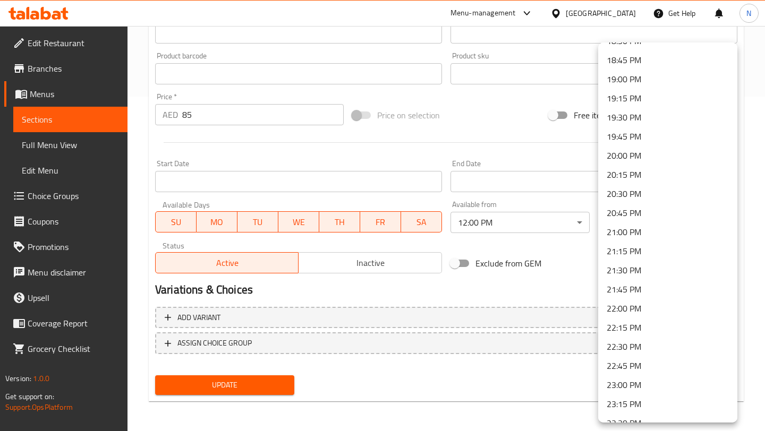
scroll to position [1483, 0]
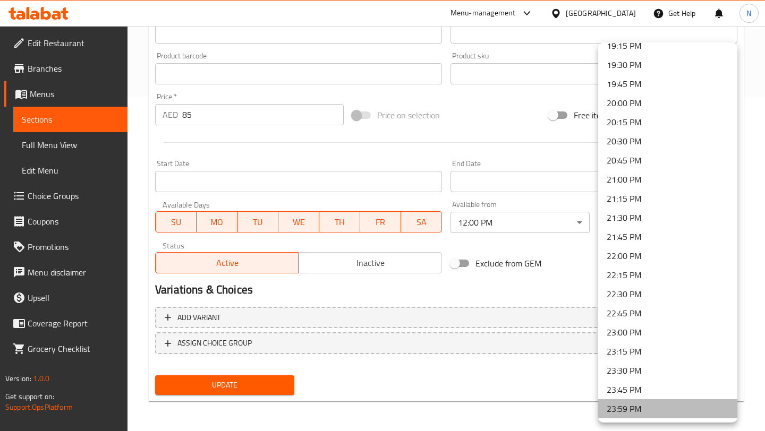
click at [635, 412] on li "23:59 PM" at bounding box center [667, 408] width 139 height 19
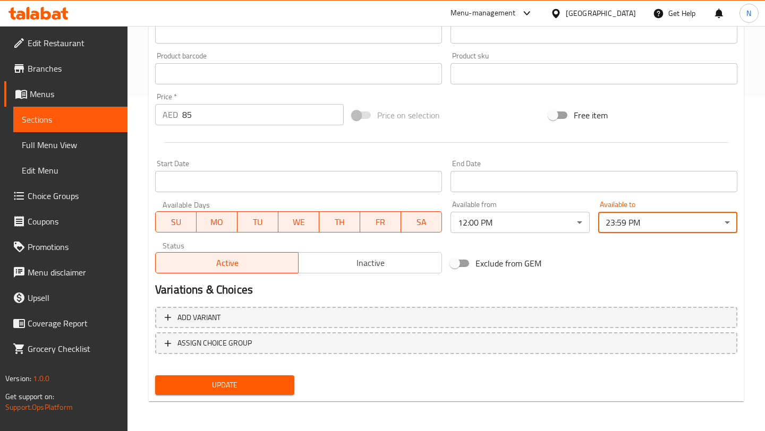
click at [279, 381] on span "Update" at bounding box center [225, 385] width 122 height 13
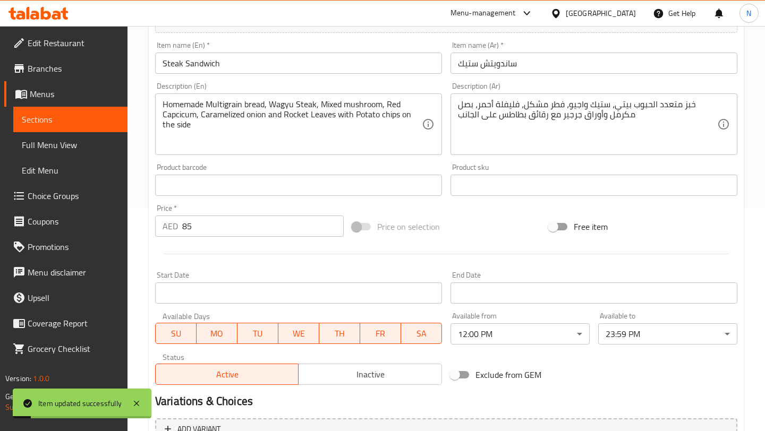
scroll to position [0, 0]
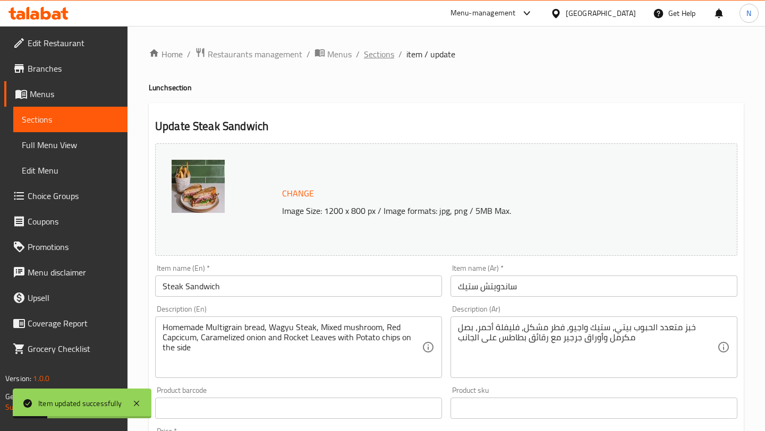
click at [371, 58] on span "Sections" at bounding box center [379, 54] width 30 height 13
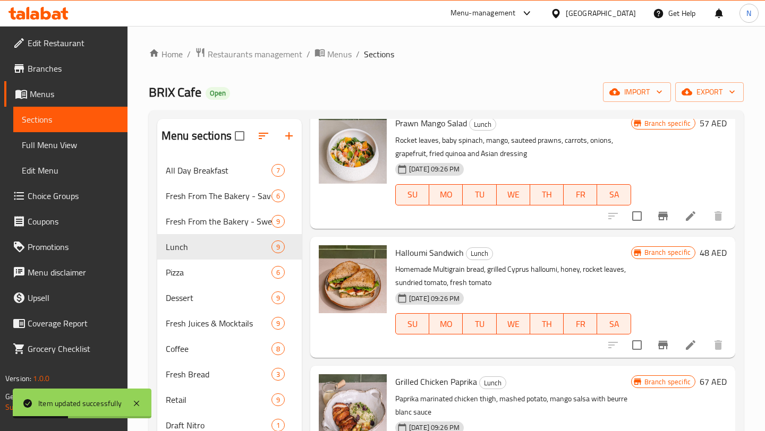
scroll to position [439, 0]
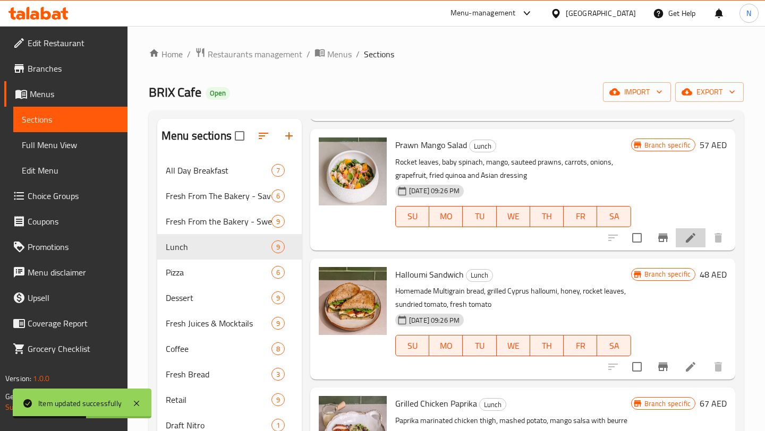
click at [689, 244] on li at bounding box center [691, 237] width 30 height 19
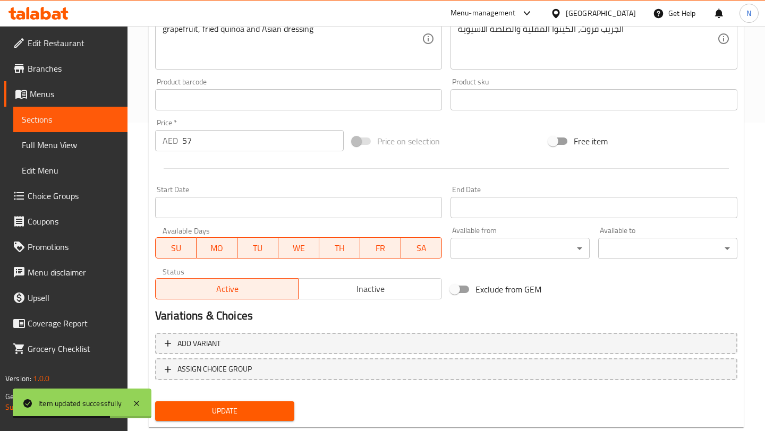
scroll to position [306, 0]
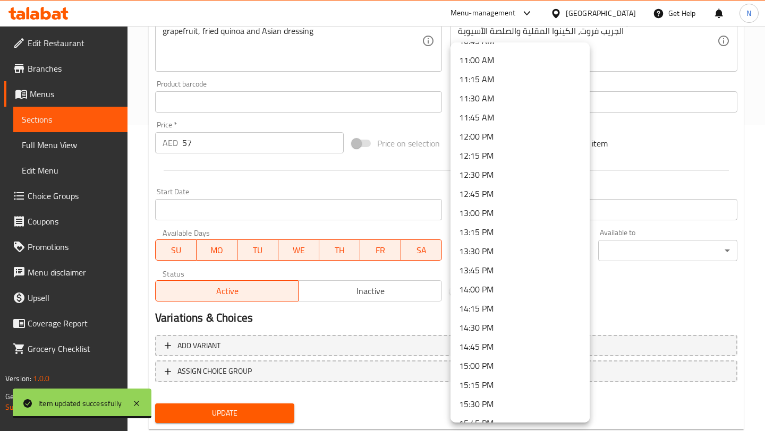
scroll to position [830, 0]
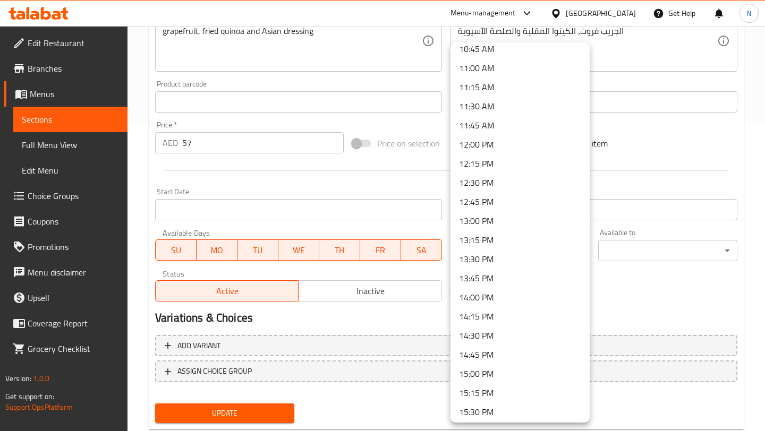
click at [504, 143] on li "12:00 PM" at bounding box center [519, 144] width 139 height 19
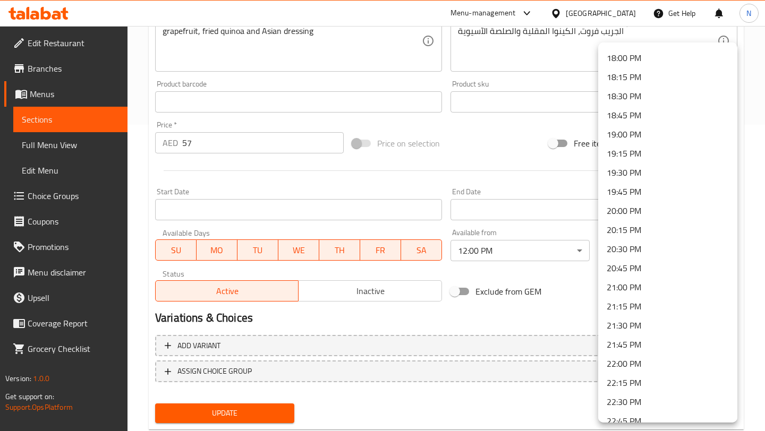
scroll to position [1483, 0]
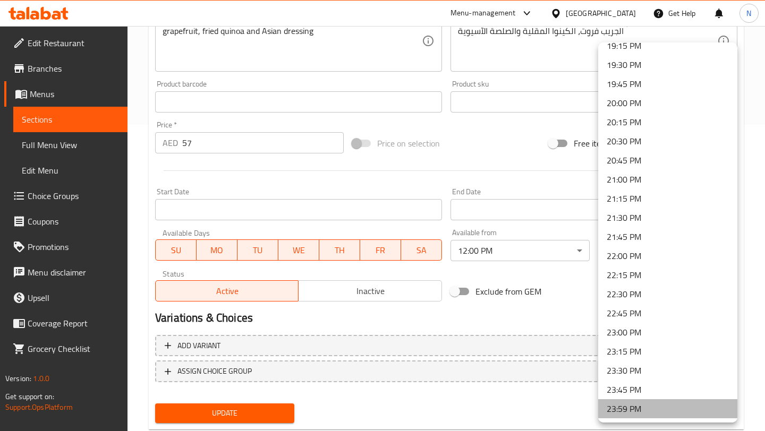
click at [628, 408] on li "23:59 PM" at bounding box center [667, 408] width 139 height 19
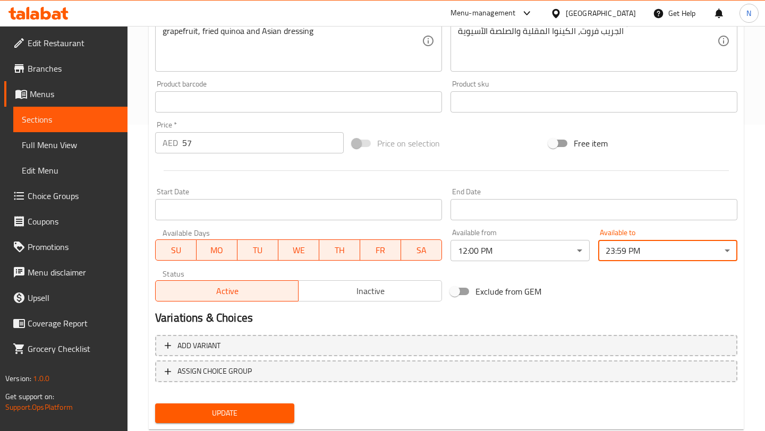
click at [272, 414] on span "Update" at bounding box center [225, 413] width 122 height 13
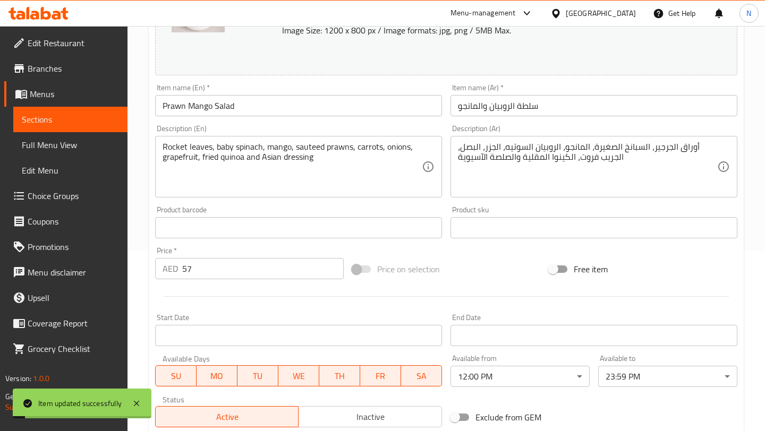
scroll to position [0, 0]
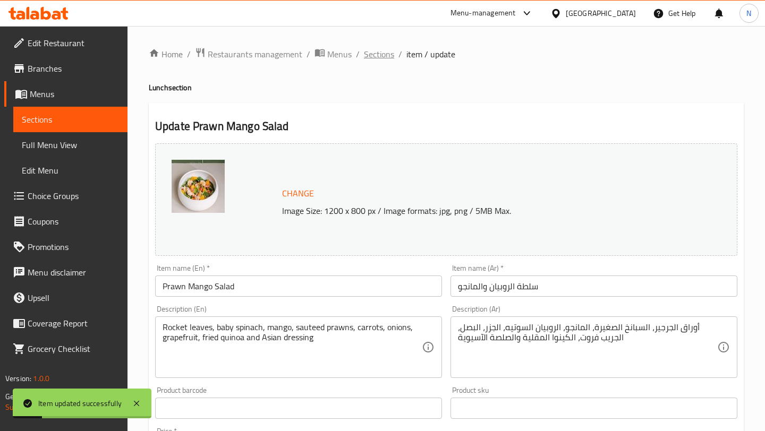
click at [386, 53] on span "Sections" at bounding box center [379, 54] width 30 height 13
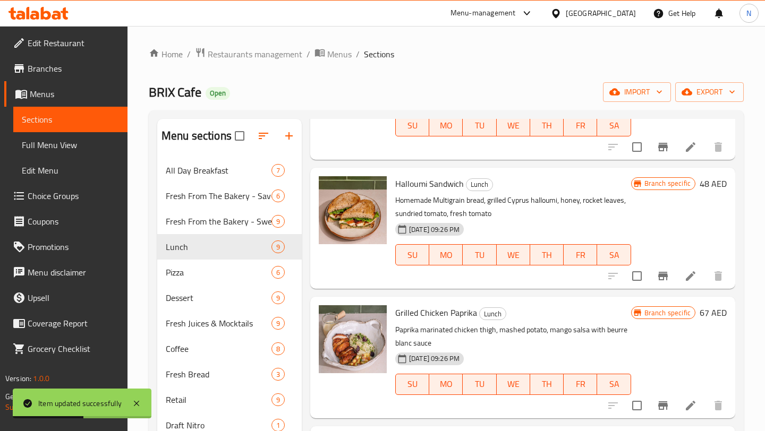
scroll to position [560, 0]
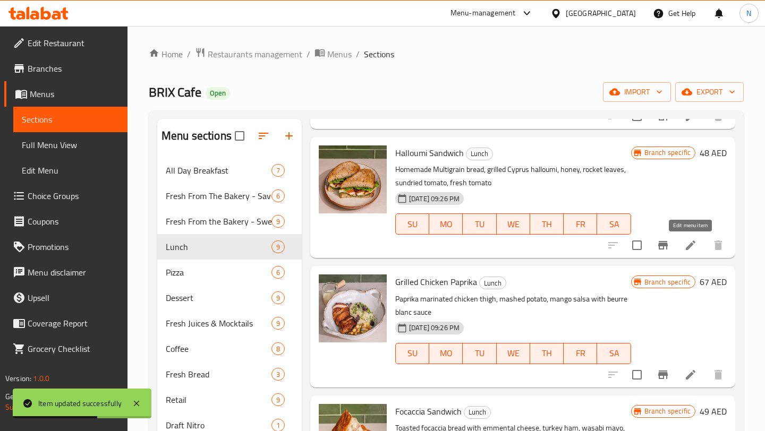
click at [696, 241] on icon at bounding box center [690, 245] width 13 height 13
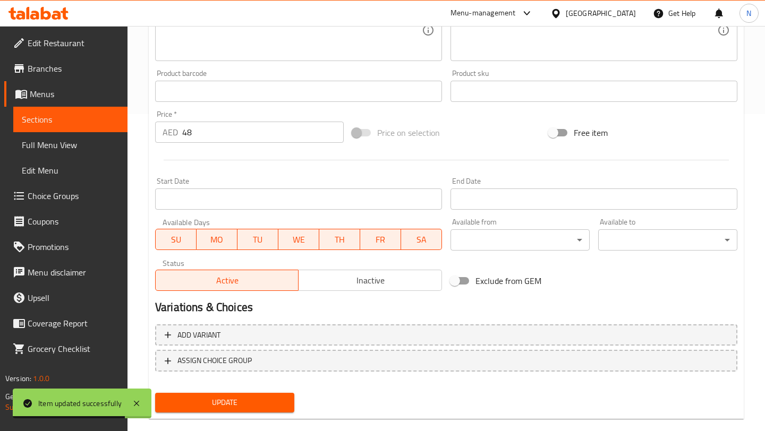
scroll to position [320, 0]
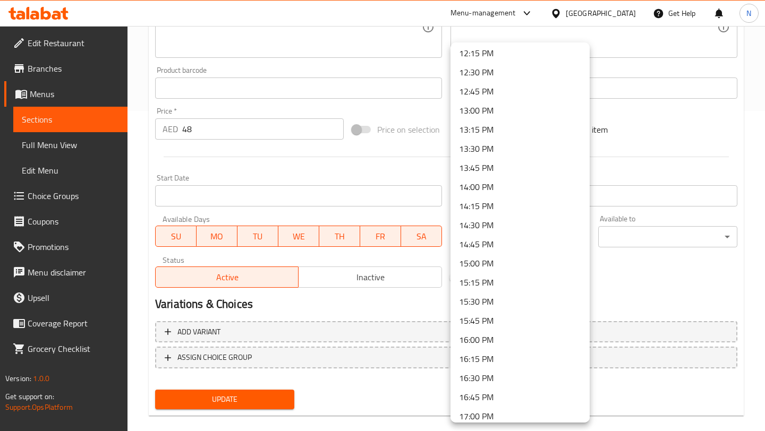
scroll to position [910, 0]
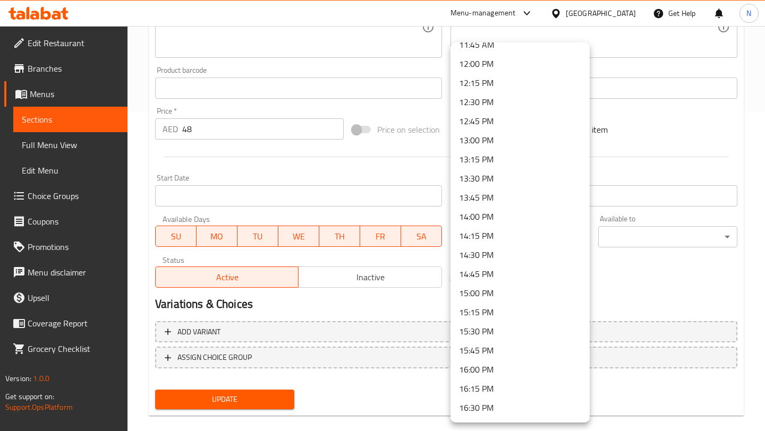
click at [519, 67] on li "12:00 PM" at bounding box center [519, 63] width 139 height 19
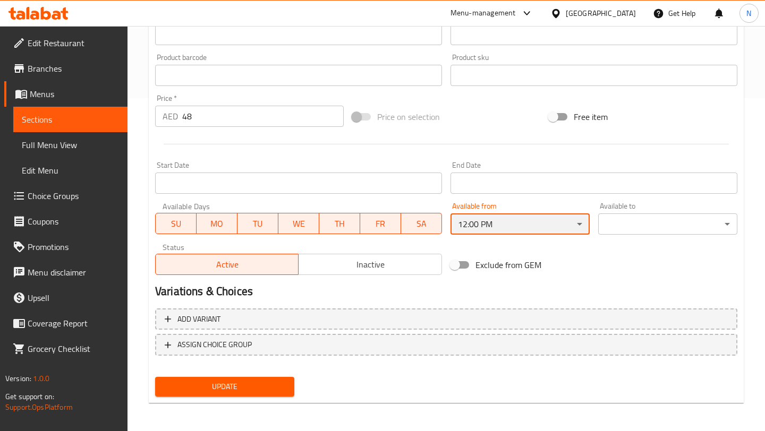
scroll to position [334, 0]
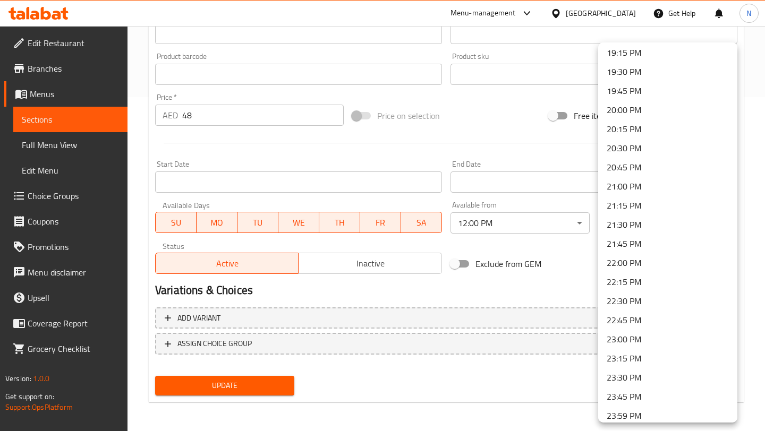
scroll to position [1483, 0]
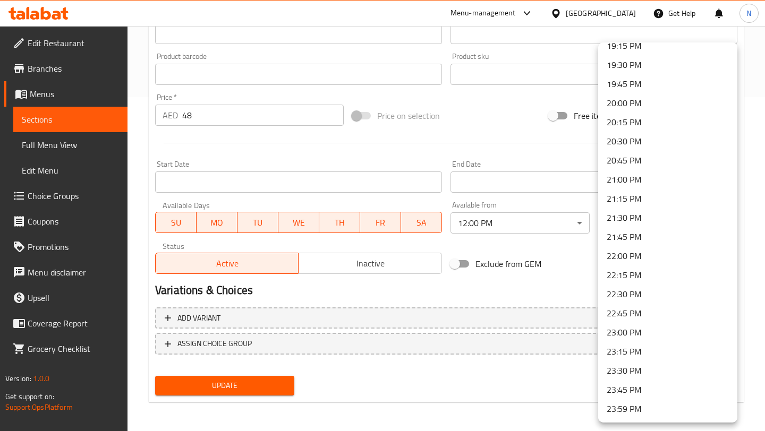
click at [618, 412] on li "23:59 PM" at bounding box center [667, 408] width 139 height 19
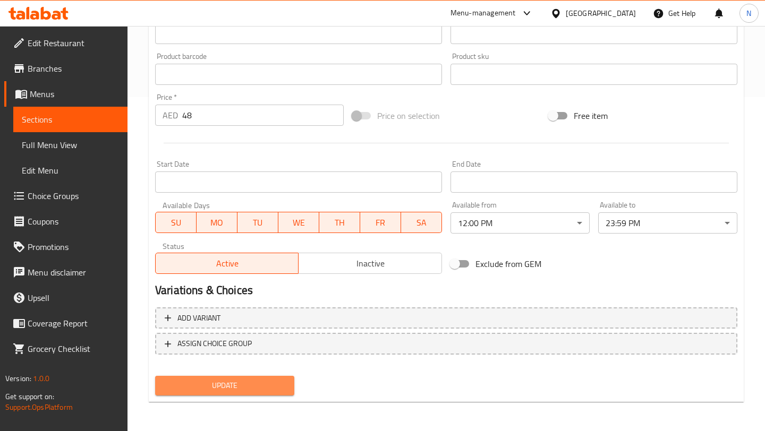
click at [262, 390] on span "Update" at bounding box center [225, 385] width 122 height 13
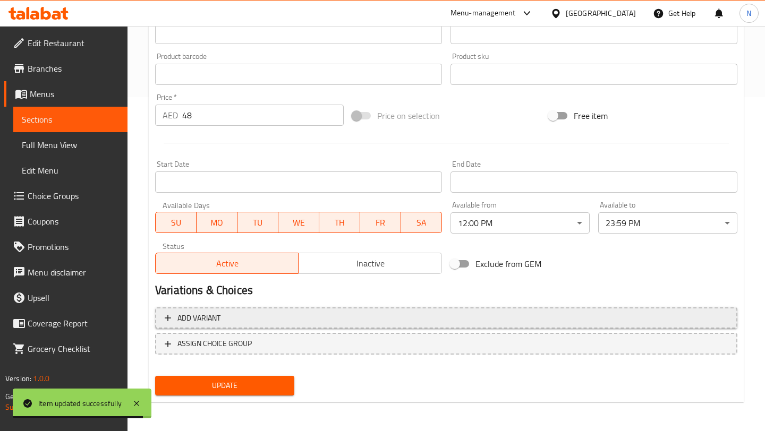
scroll to position [0, 0]
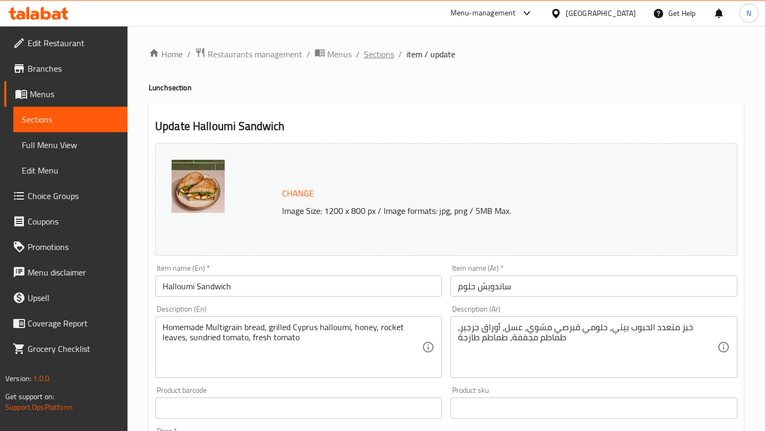
click at [382, 52] on span "Sections" at bounding box center [379, 54] width 30 height 13
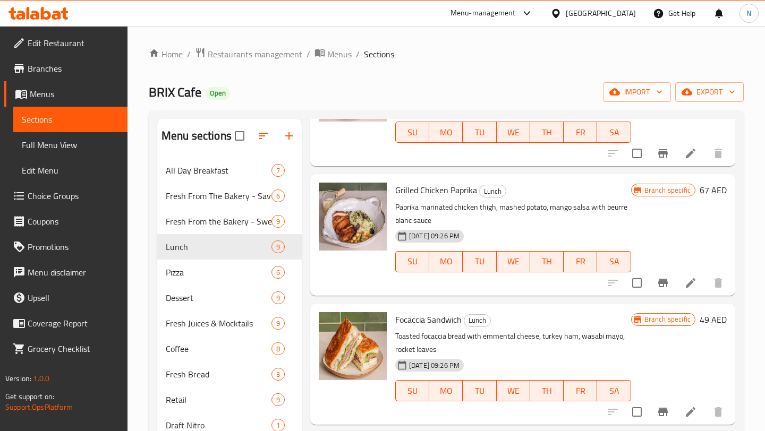
scroll to position [652, 0]
click at [692, 278] on icon at bounding box center [690, 283] width 13 height 13
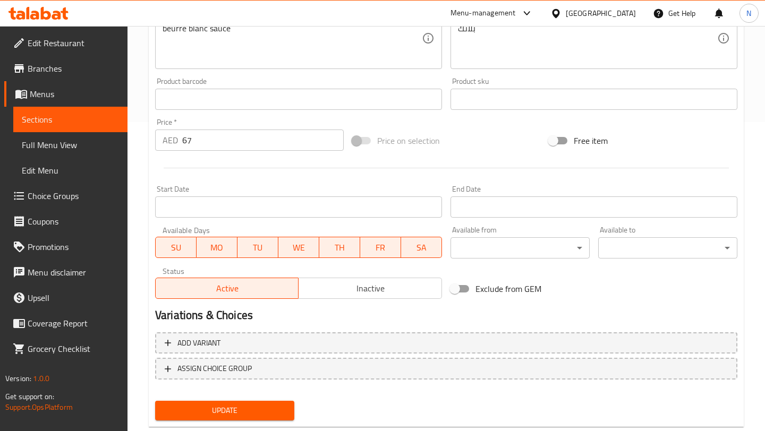
scroll to position [335, 0]
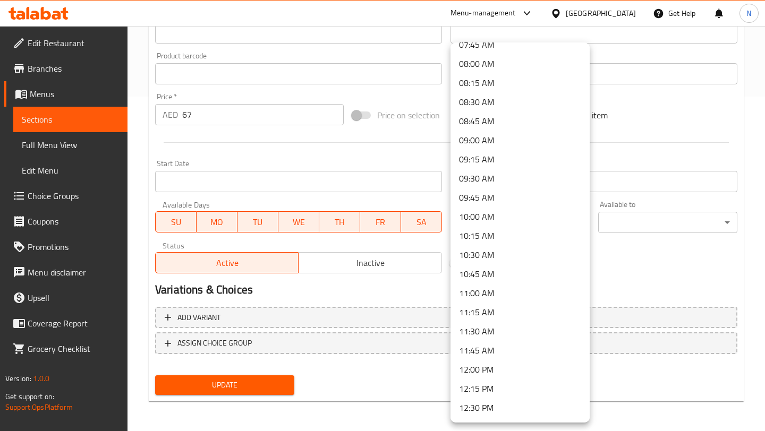
scroll to position [780, 0]
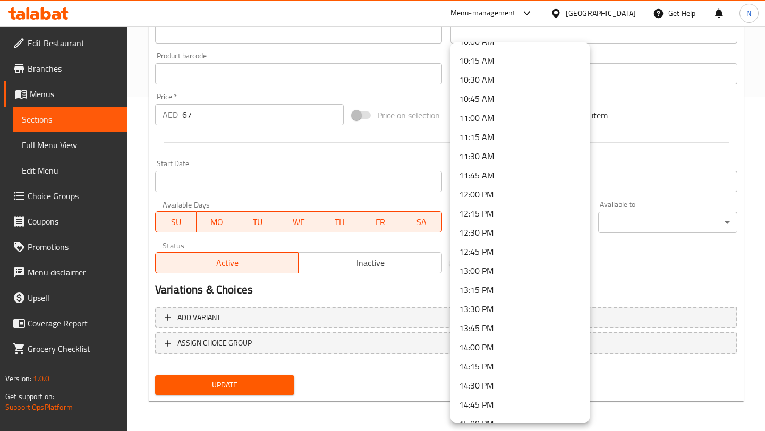
click at [484, 193] on li "12:00 PM" at bounding box center [519, 194] width 139 height 19
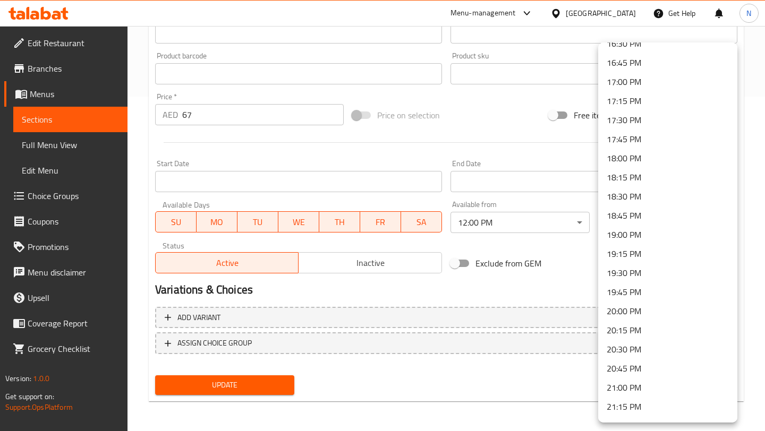
scroll to position [1483, 0]
click at [623, 406] on li "23:59 PM" at bounding box center [667, 408] width 139 height 19
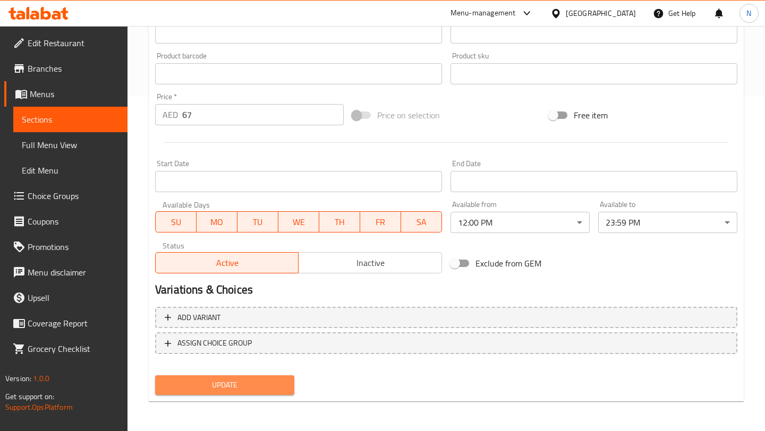
click at [270, 385] on span "Update" at bounding box center [225, 385] width 122 height 13
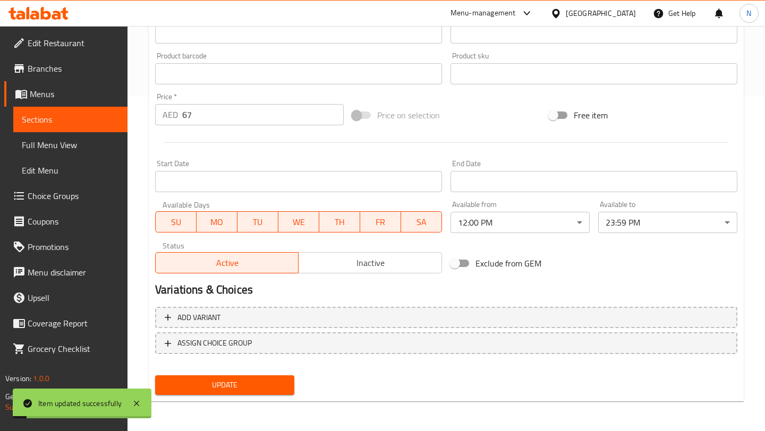
scroll to position [0, 0]
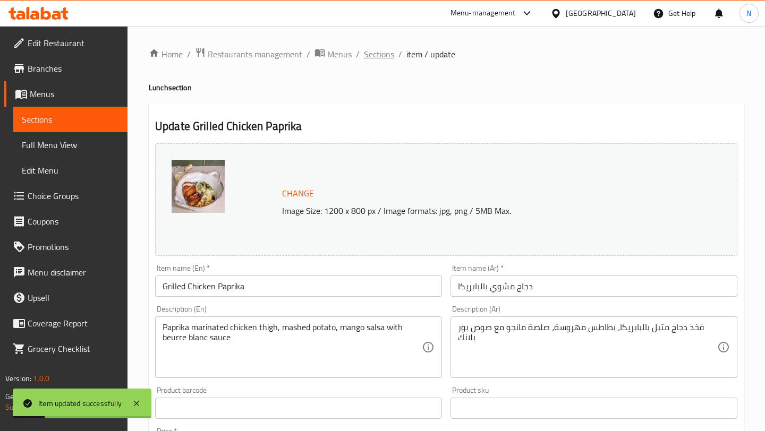
click at [378, 56] on span "Sections" at bounding box center [379, 54] width 30 height 13
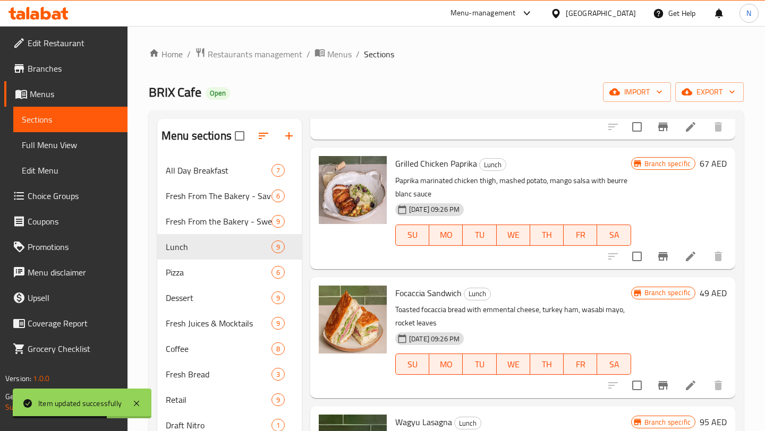
scroll to position [680, 0]
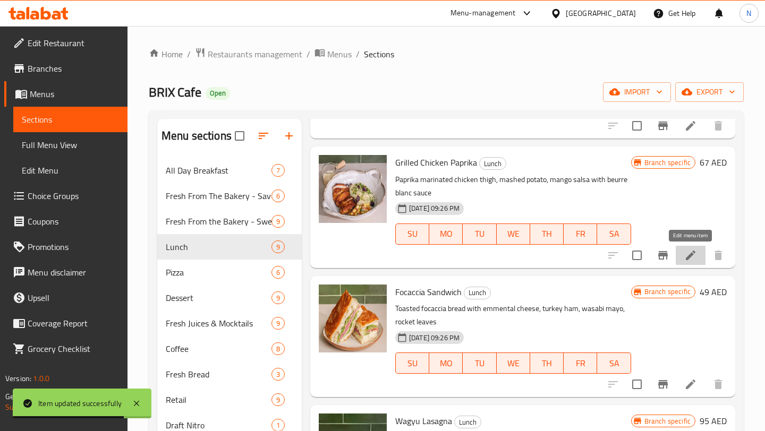
click at [695, 260] on icon at bounding box center [690, 255] width 13 height 13
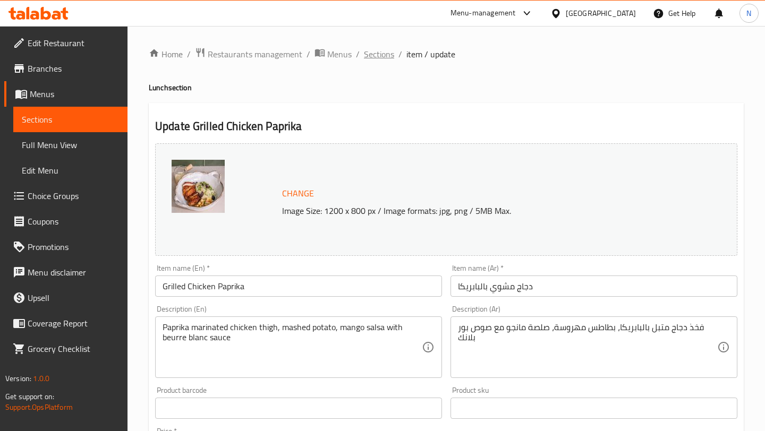
click at [375, 48] on span "Sections" at bounding box center [379, 54] width 30 height 13
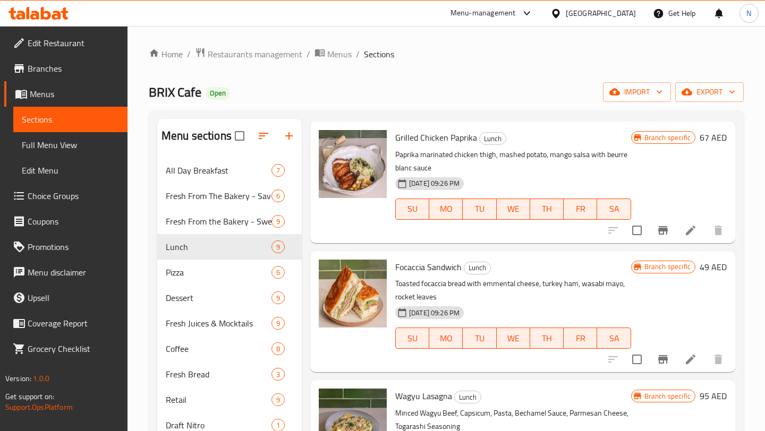
scroll to position [764, 0]
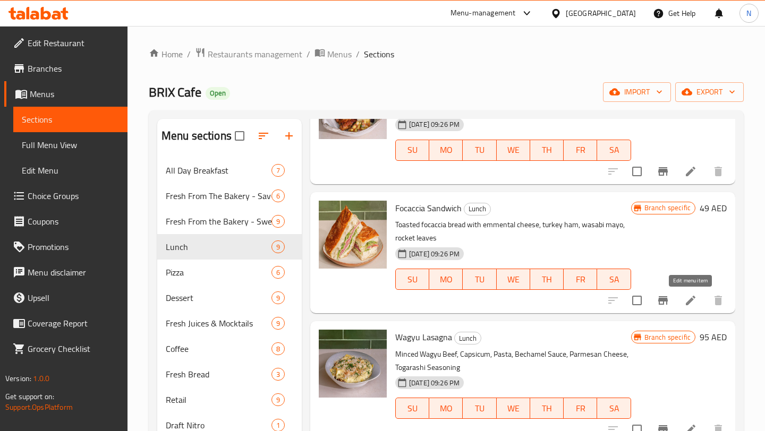
click at [689, 305] on icon at bounding box center [690, 300] width 13 height 13
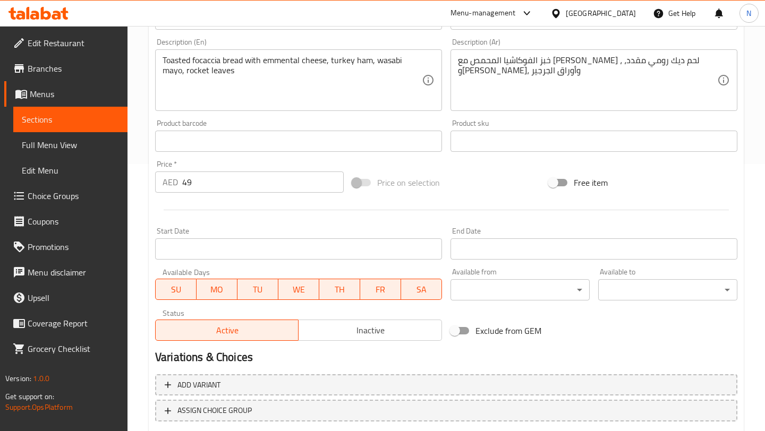
scroll to position [308, 0]
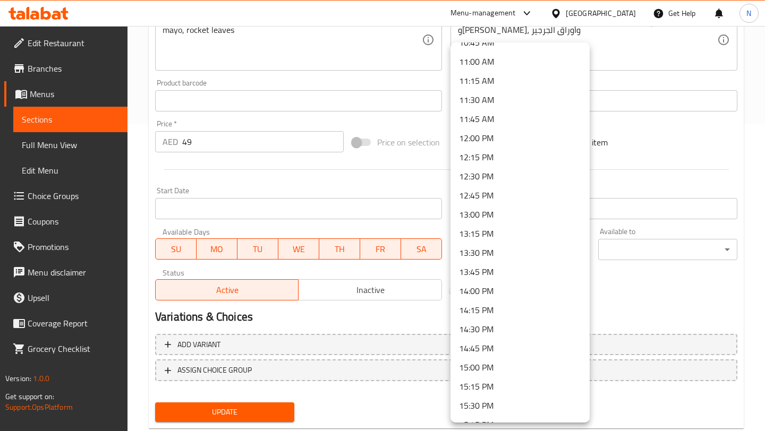
scroll to position [836, 0]
click at [492, 139] on li "12:00 PM" at bounding box center [519, 138] width 139 height 19
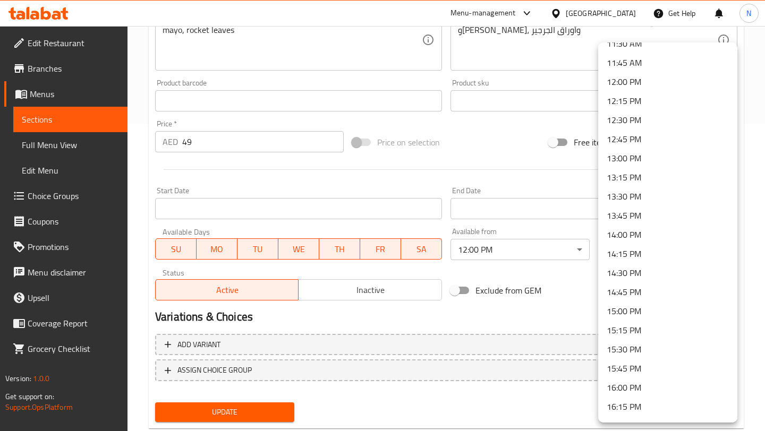
scroll to position [1483, 0]
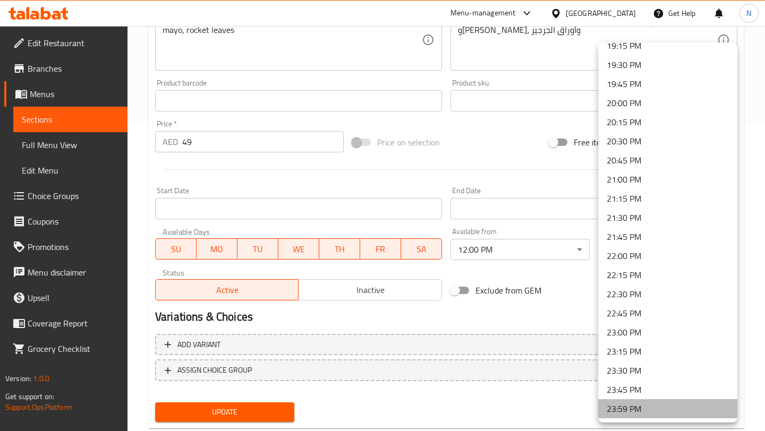
click at [629, 413] on li "23:59 PM" at bounding box center [667, 408] width 139 height 19
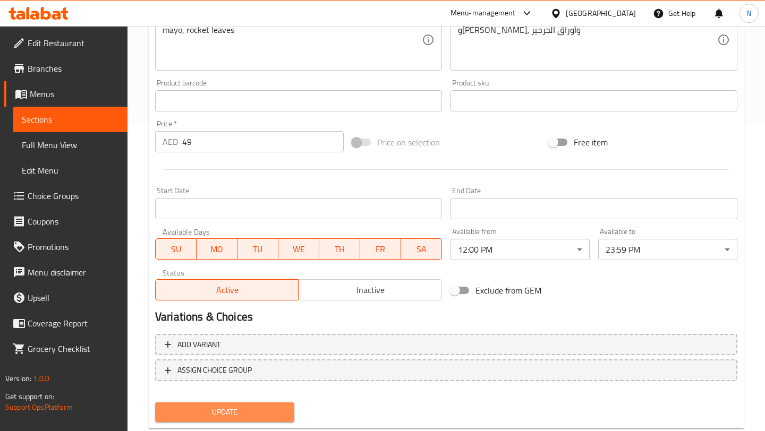
click at [261, 409] on span "Update" at bounding box center [225, 412] width 122 height 13
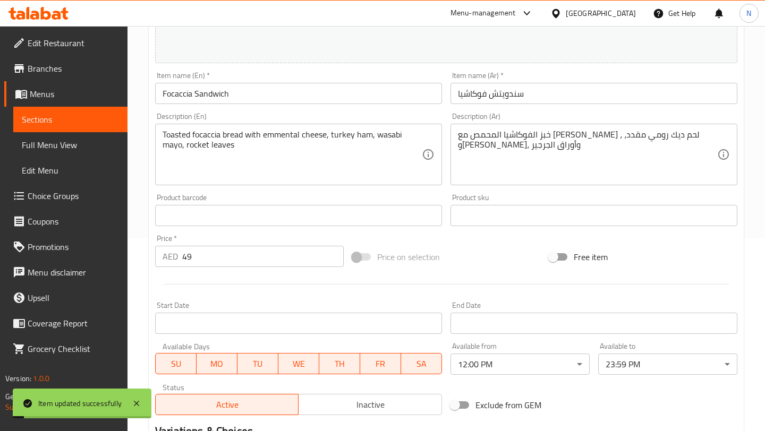
scroll to position [0, 0]
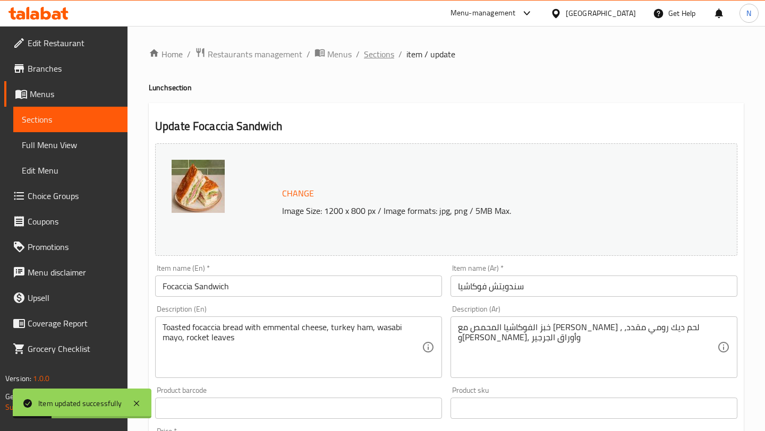
click at [385, 53] on span "Sections" at bounding box center [379, 54] width 30 height 13
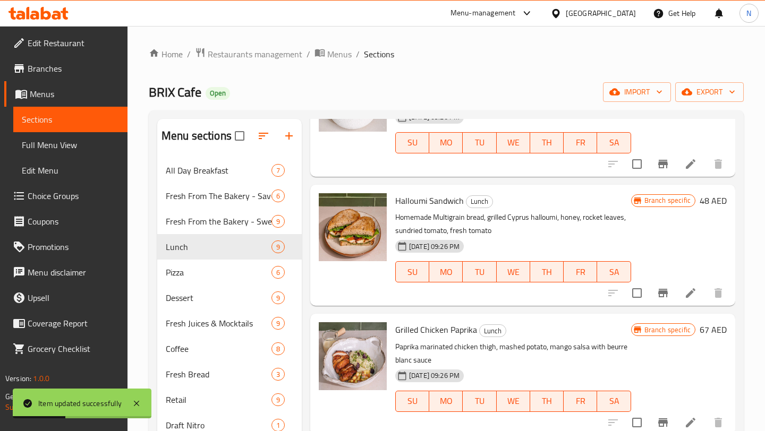
scroll to position [786, 0]
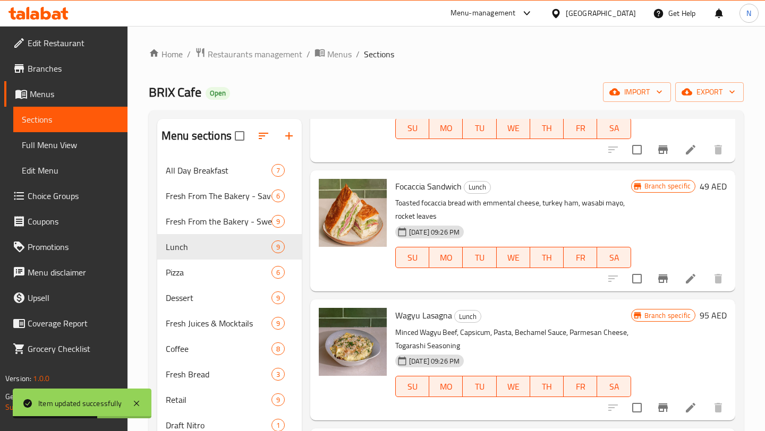
click at [684, 400] on li at bounding box center [691, 407] width 30 height 19
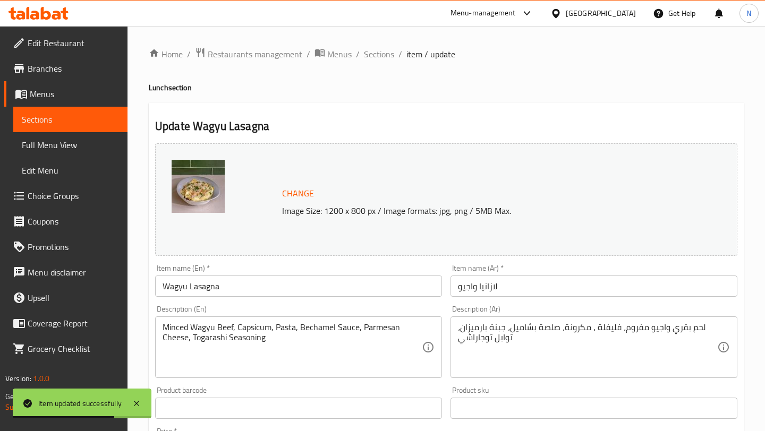
scroll to position [335, 0]
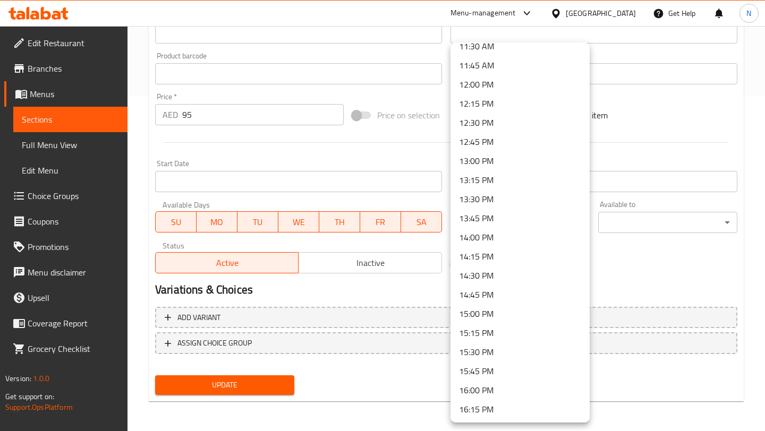
scroll to position [885, 0]
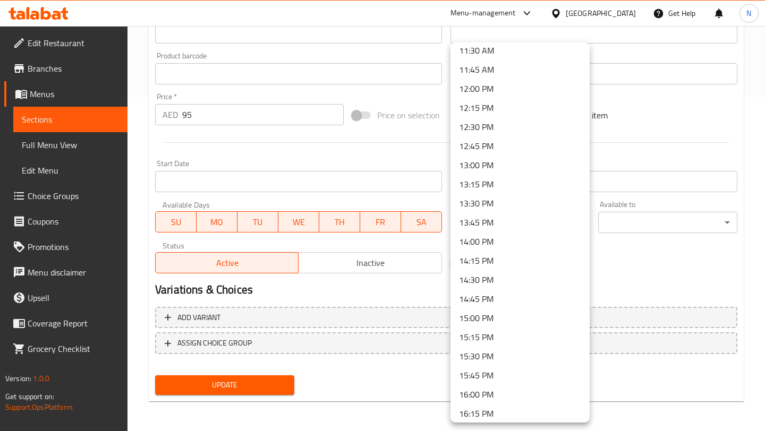
click at [518, 90] on li "12:00 PM" at bounding box center [519, 88] width 139 height 19
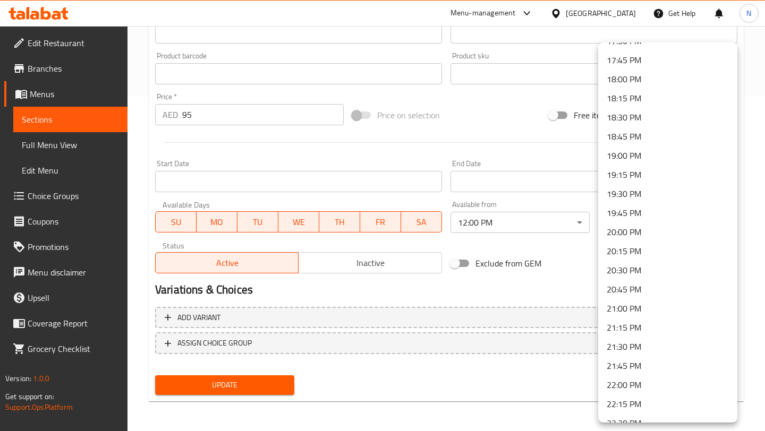
scroll to position [1483, 0]
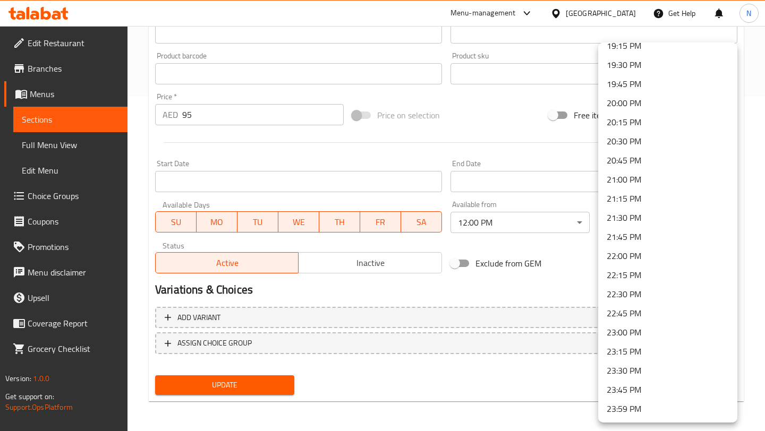
click at [636, 406] on li "23:59 PM" at bounding box center [667, 408] width 139 height 19
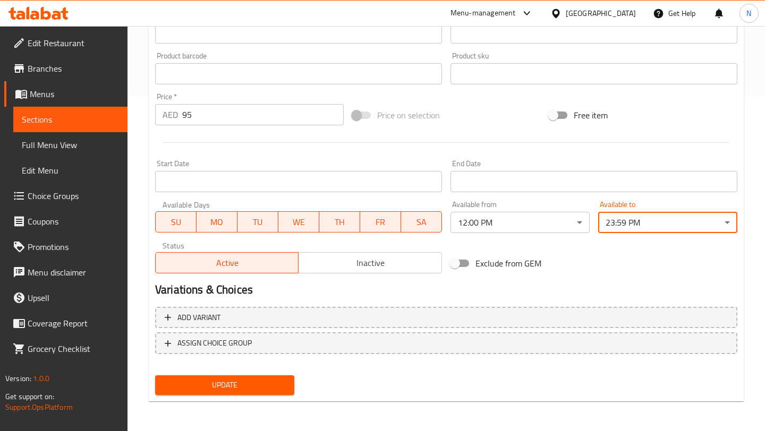
click at [252, 373] on div "Update" at bounding box center [225, 385] width 148 height 28
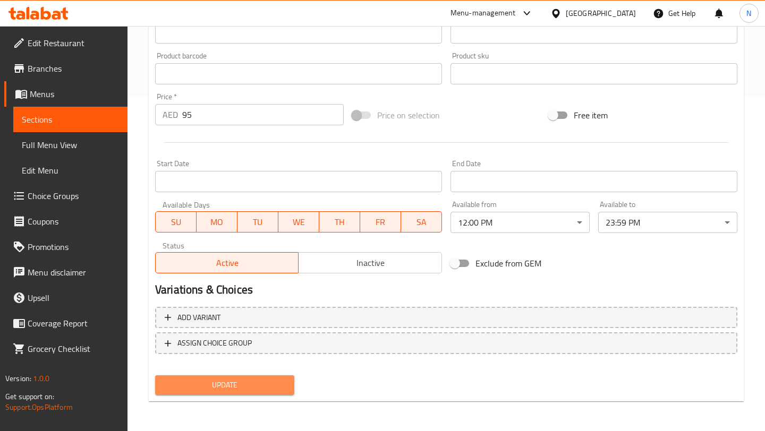
click at [255, 386] on span "Update" at bounding box center [225, 385] width 122 height 13
click at [251, 389] on span "Update" at bounding box center [225, 385] width 122 height 13
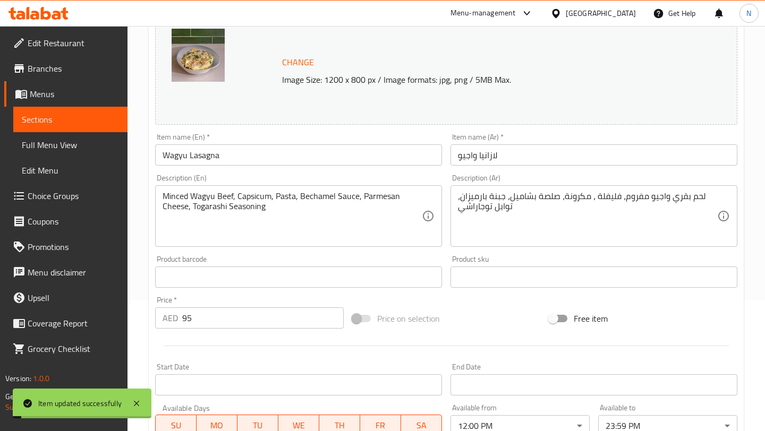
scroll to position [0, 0]
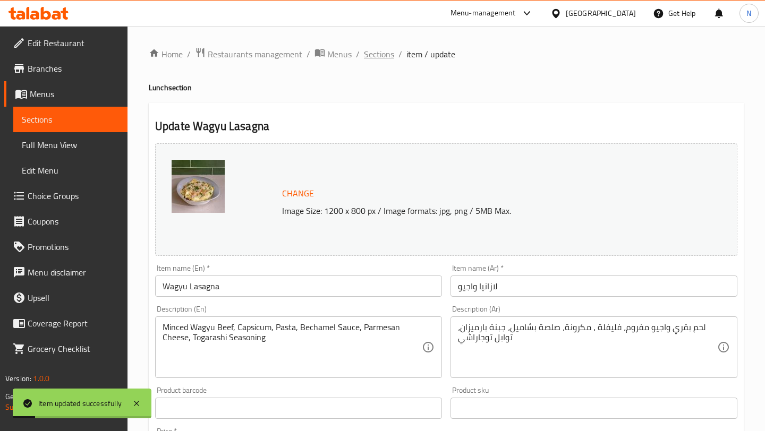
click at [382, 55] on span "Sections" at bounding box center [379, 54] width 30 height 13
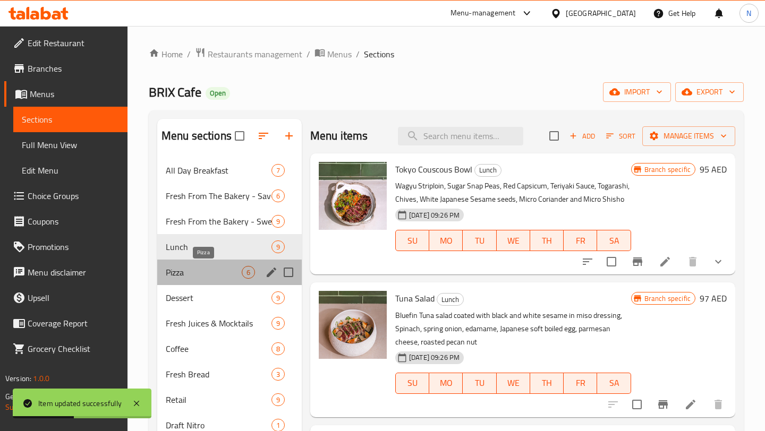
click at [210, 272] on span "Pizza" at bounding box center [204, 272] width 76 height 13
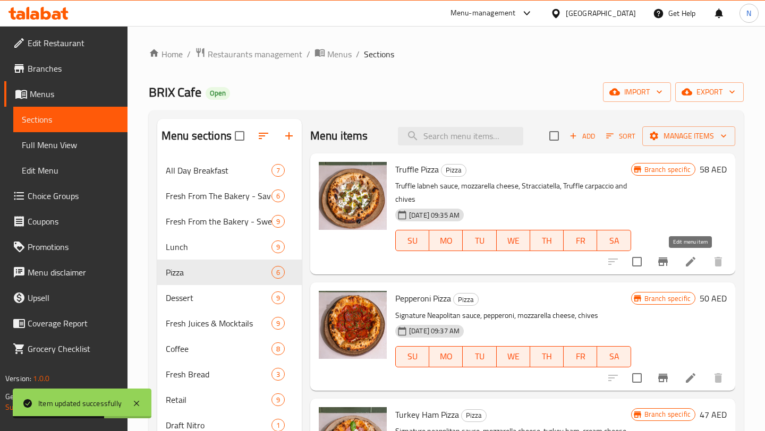
click at [692, 264] on icon at bounding box center [690, 261] width 13 height 13
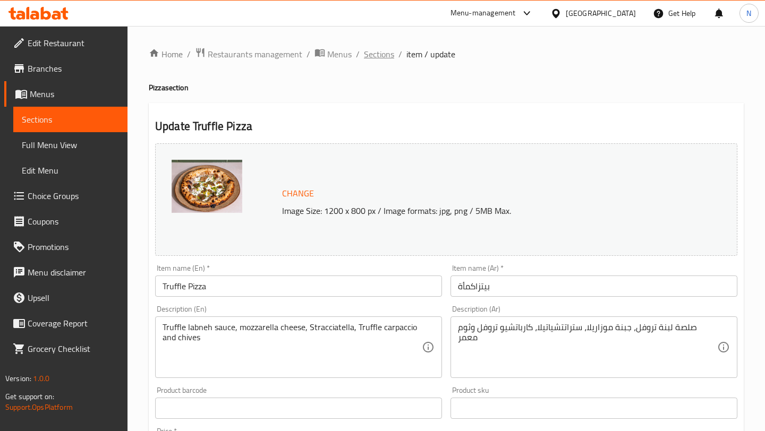
click at [369, 55] on span "Sections" at bounding box center [379, 54] width 30 height 13
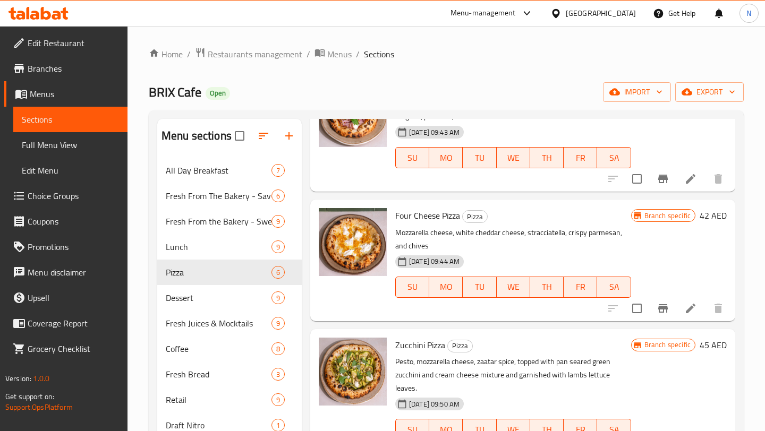
scroll to position [357, 0]
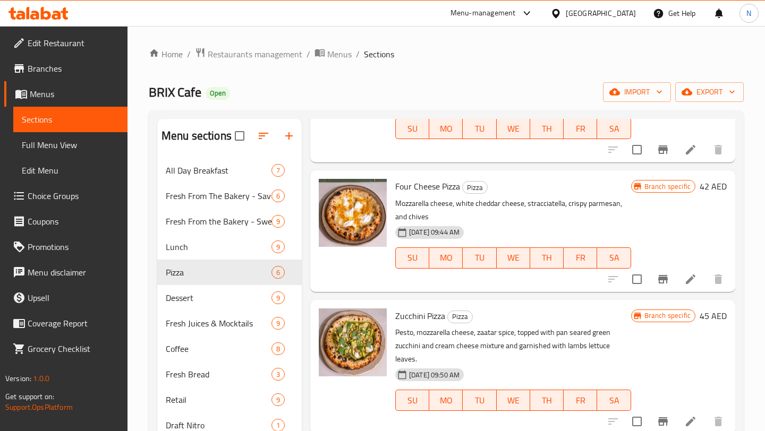
click at [684, 412] on li at bounding box center [691, 421] width 30 height 19
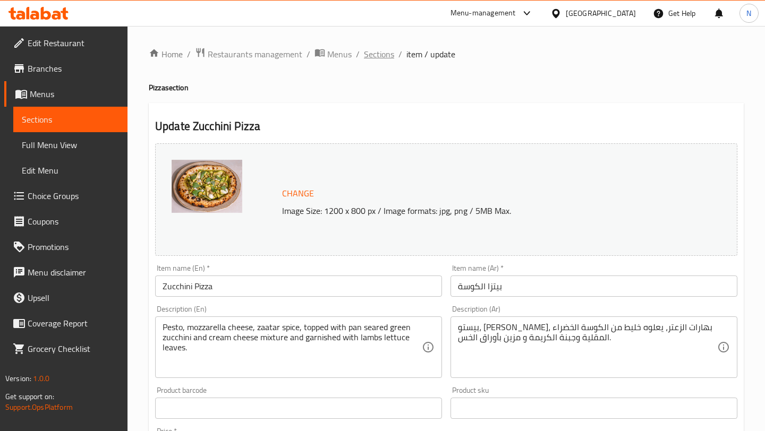
click at [379, 52] on span "Sections" at bounding box center [379, 54] width 30 height 13
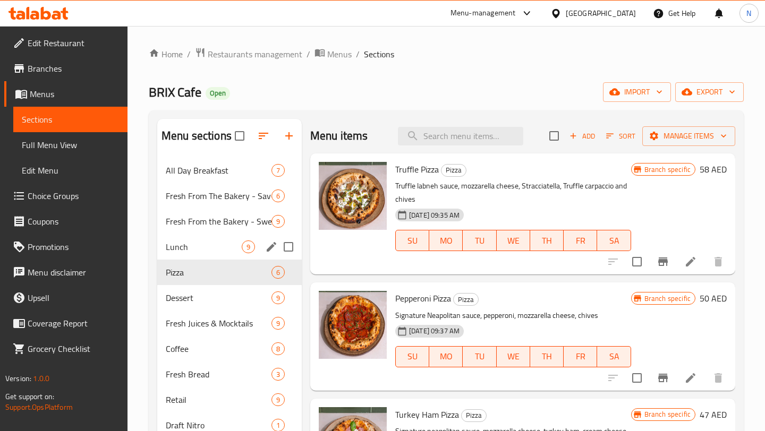
click at [191, 255] on div "Lunch 9" at bounding box center [229, 246] width 144 height 25
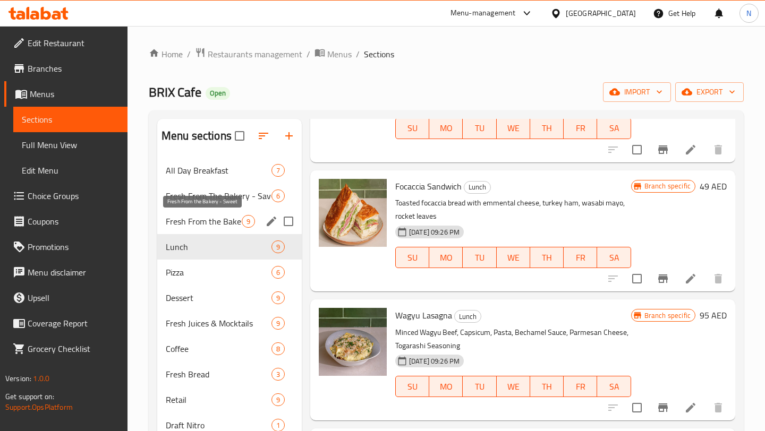
click at [189, 221] on span "Fresh From the Bakery - Sweet" at bounding box center [204, 221] width 76 height 13
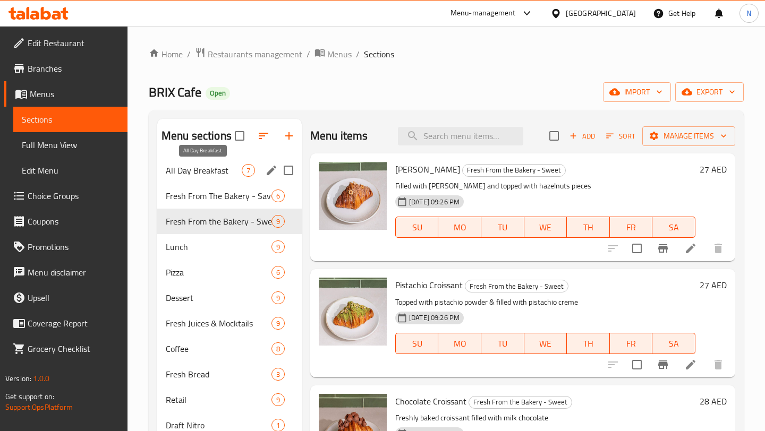
click at [235, 171] on span "All Day Breakfast" at bounding box center [204, 170] width 76 height 13
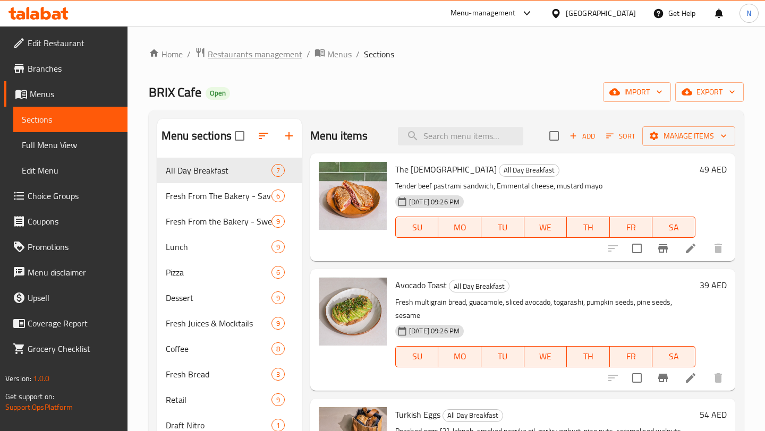
click at [278, 54] on span "Restaurants management" at bounding box center [255, 54] width 95 height 13
